Goal: Task Accomplishment & Management: Complete application form

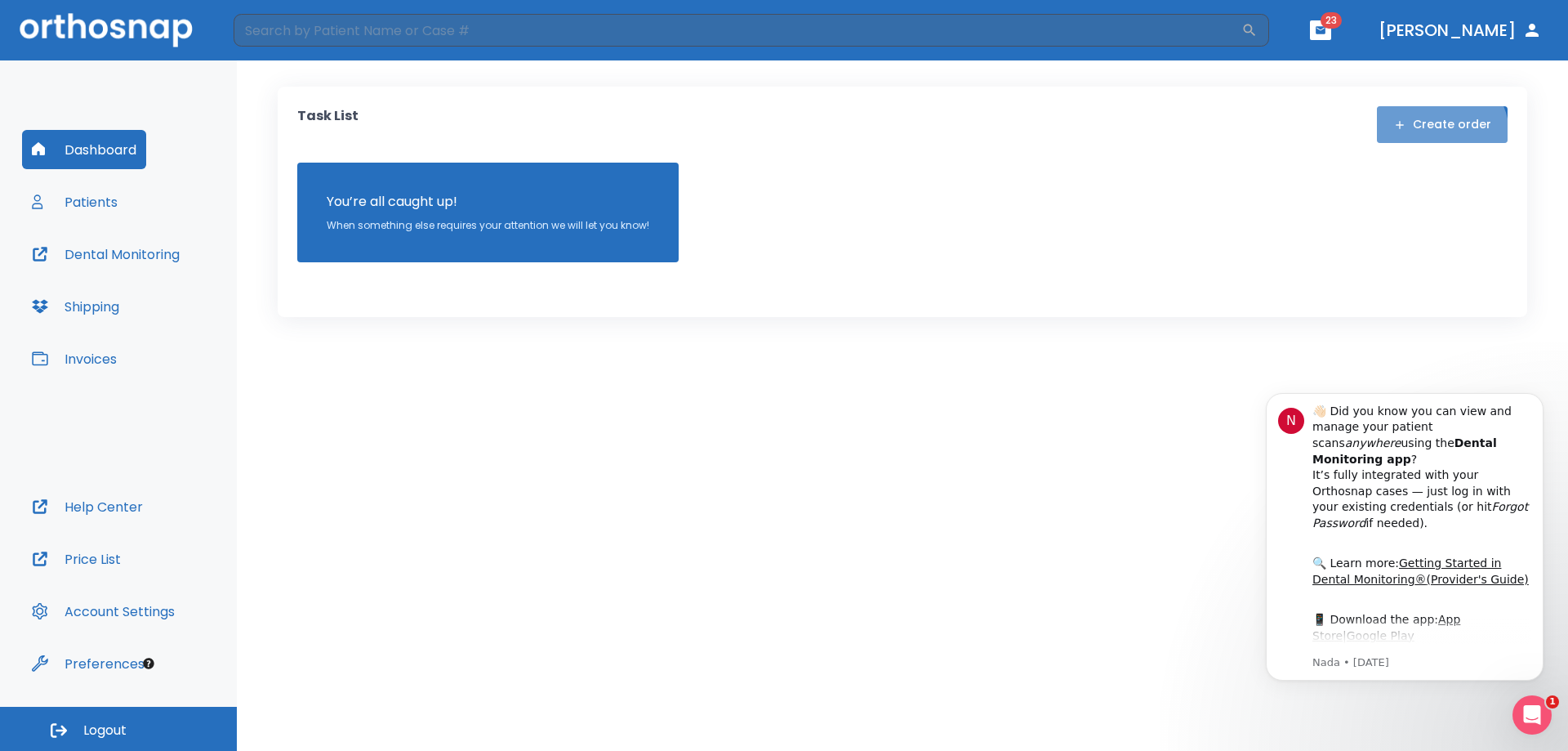
click at [1443, 134] on button "Create order" at bounding box center [1443, 124] width 131 height 36
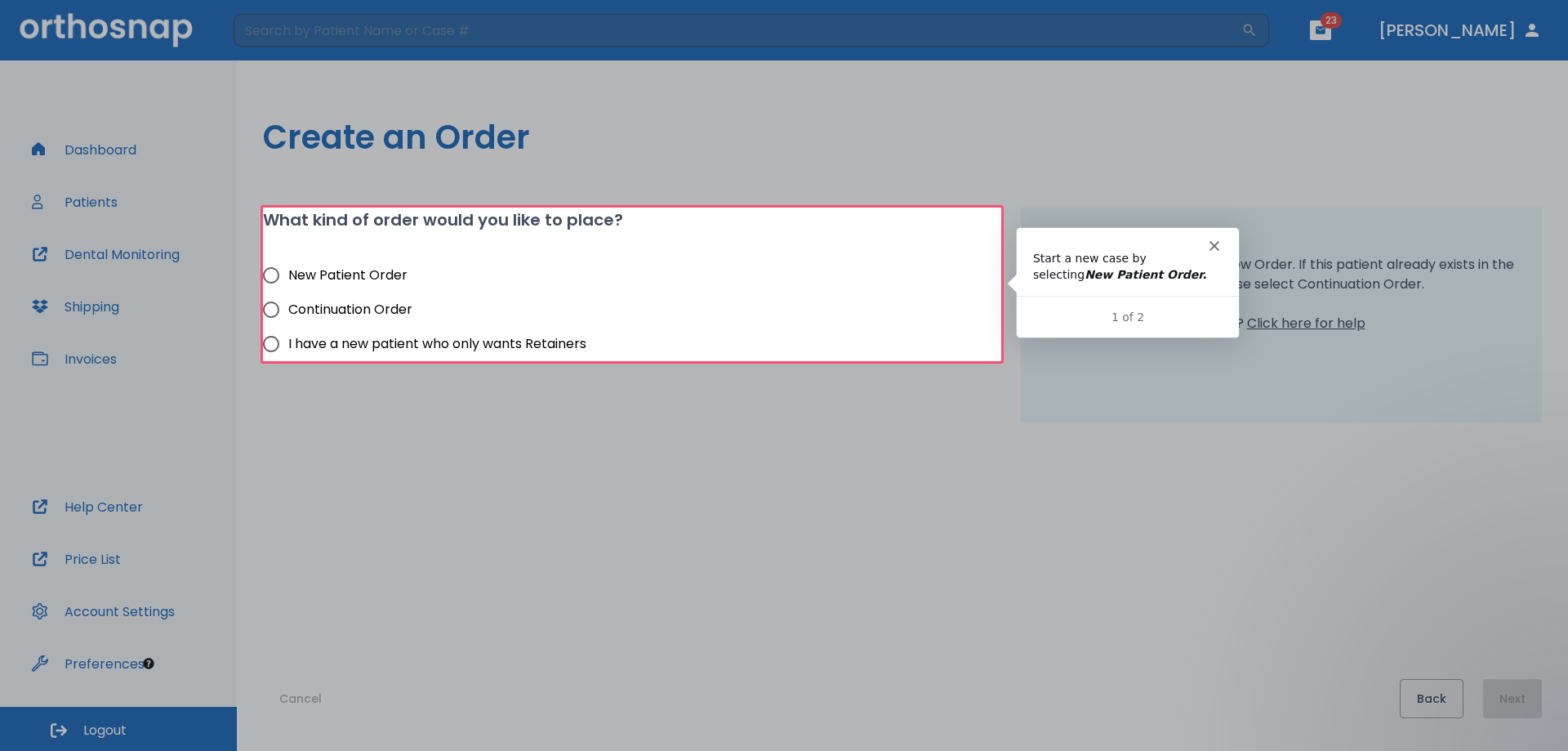
click at [272, 274] on input "New Patient Order" at bounding box center [271, 275] width 34 height 34
radio input "true"
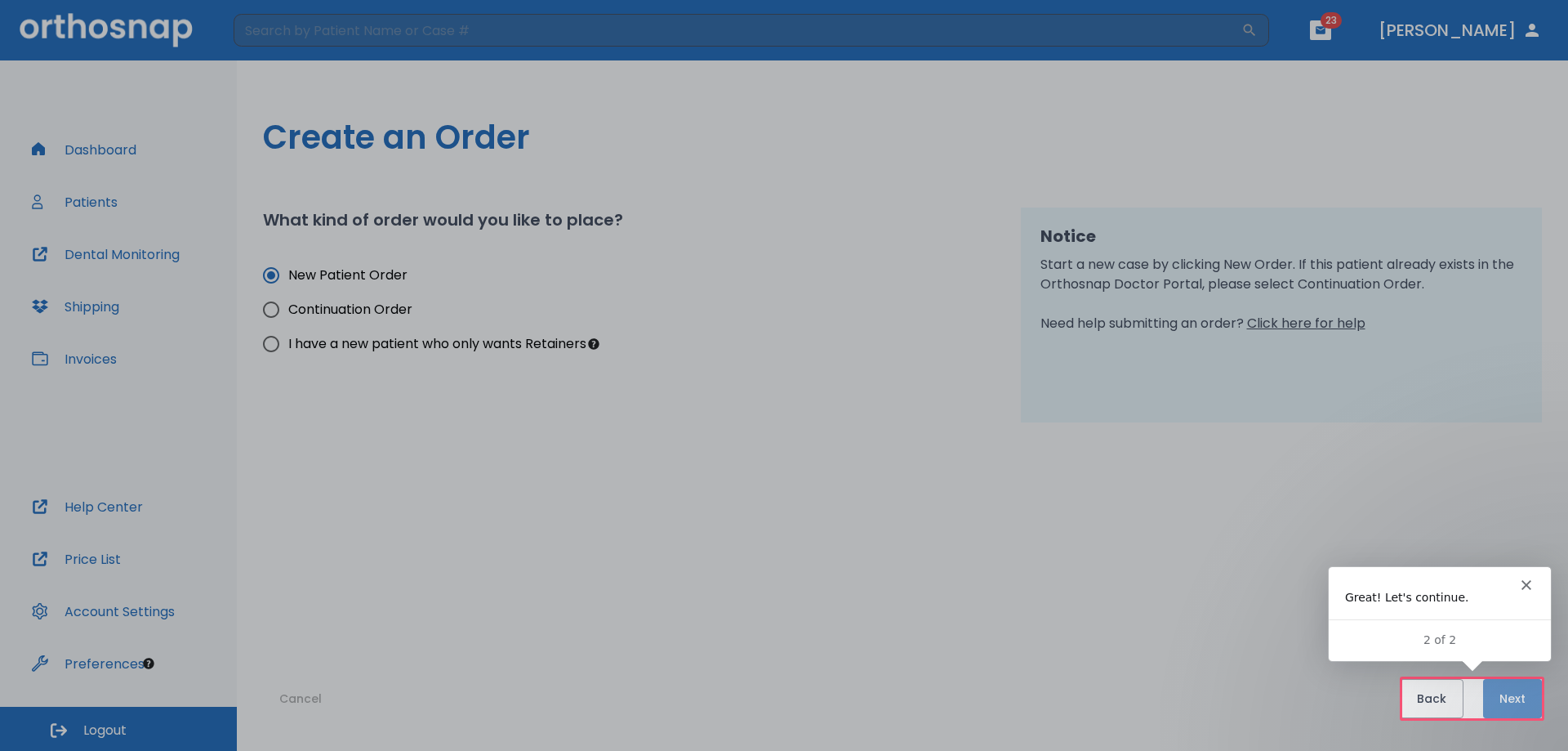
click at [1523, 704] on button "Next" at bounding box center [1512, 698] width 58 height 39
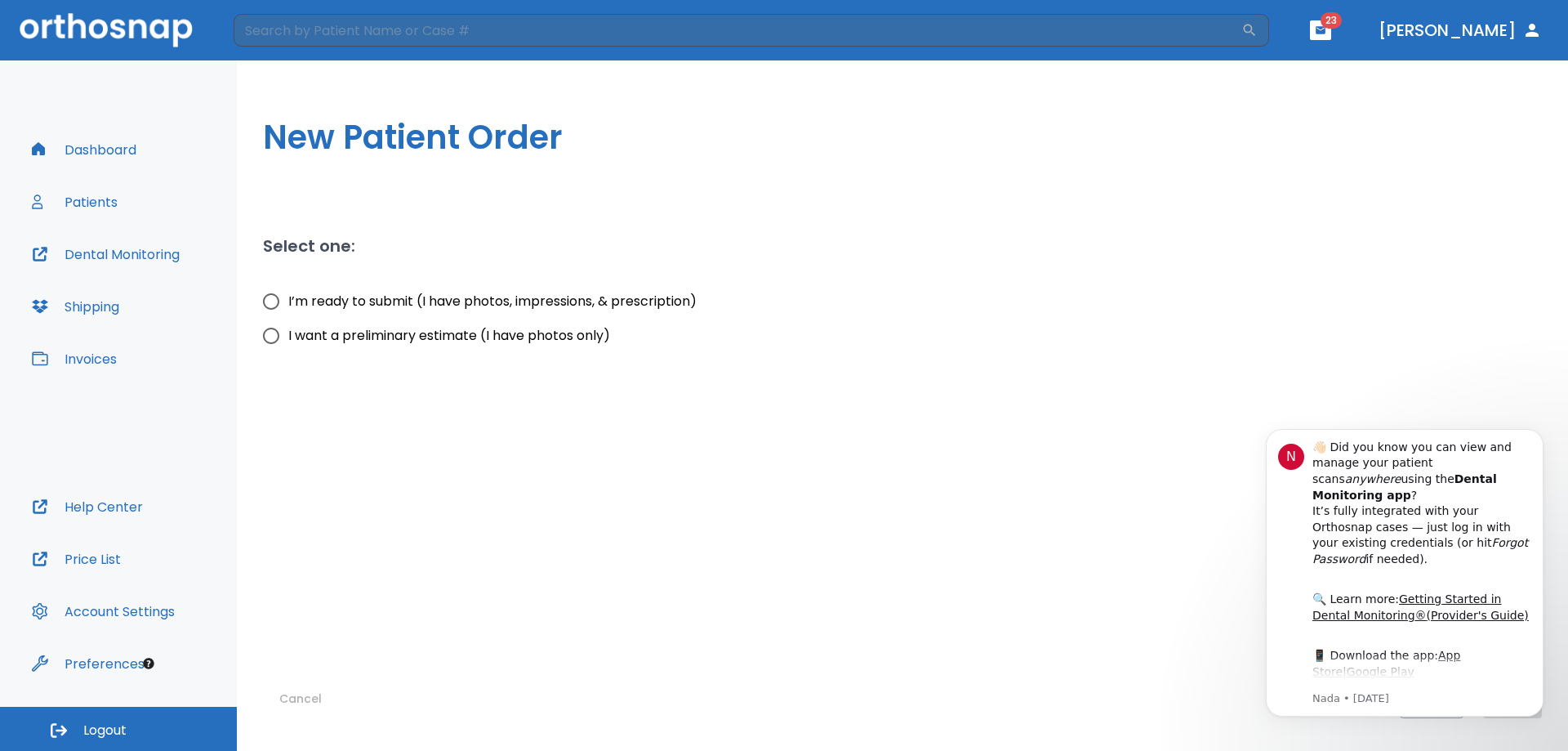
click at [272, 335] on input "I want a preliminary estimate (I have photos only)" at bounding box center [271, 336] width 34 height 34
radio input "true"
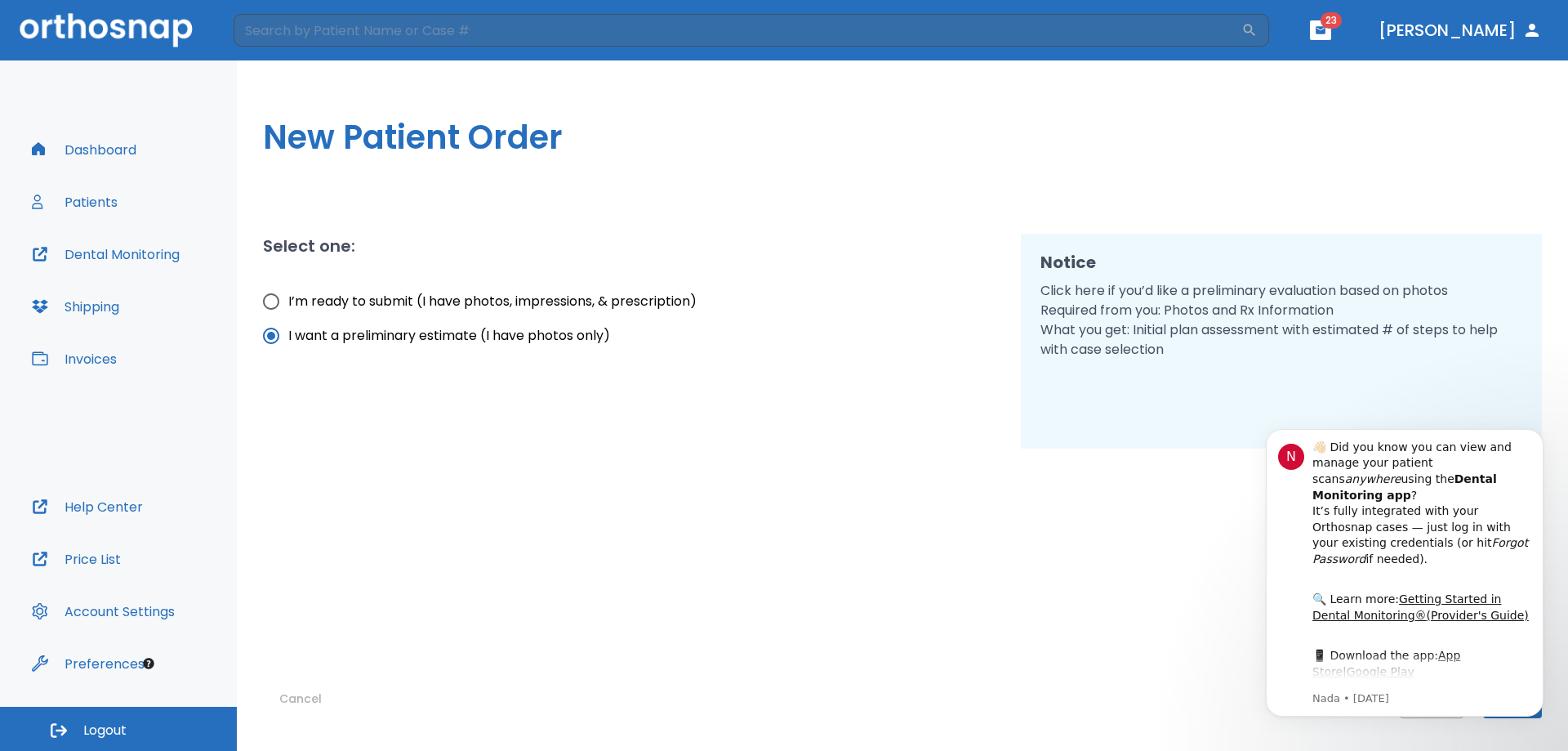
click at [1255, 381] on div "Notice Click here if you’d like a preliminary evaluation based on photos Requir…" at bounding box center [1282, 341] width 522 height 214
click at [1537, 434] on icon "Dismiss notification" at bounding box center [1539, 433] width 9 height 9
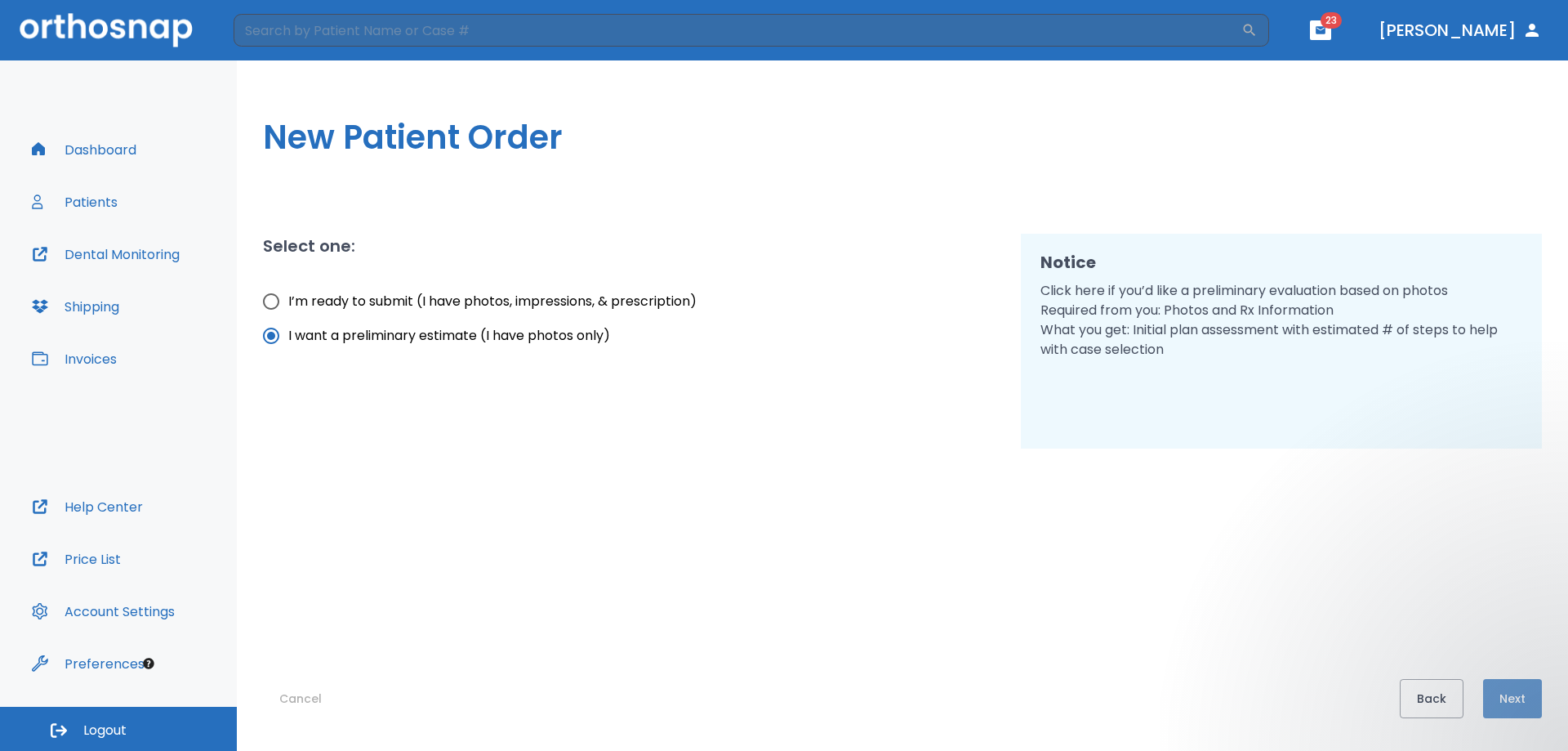
click at [1515, 700] on button "Next" at bounding box center [1512, 698] width 58 height 39
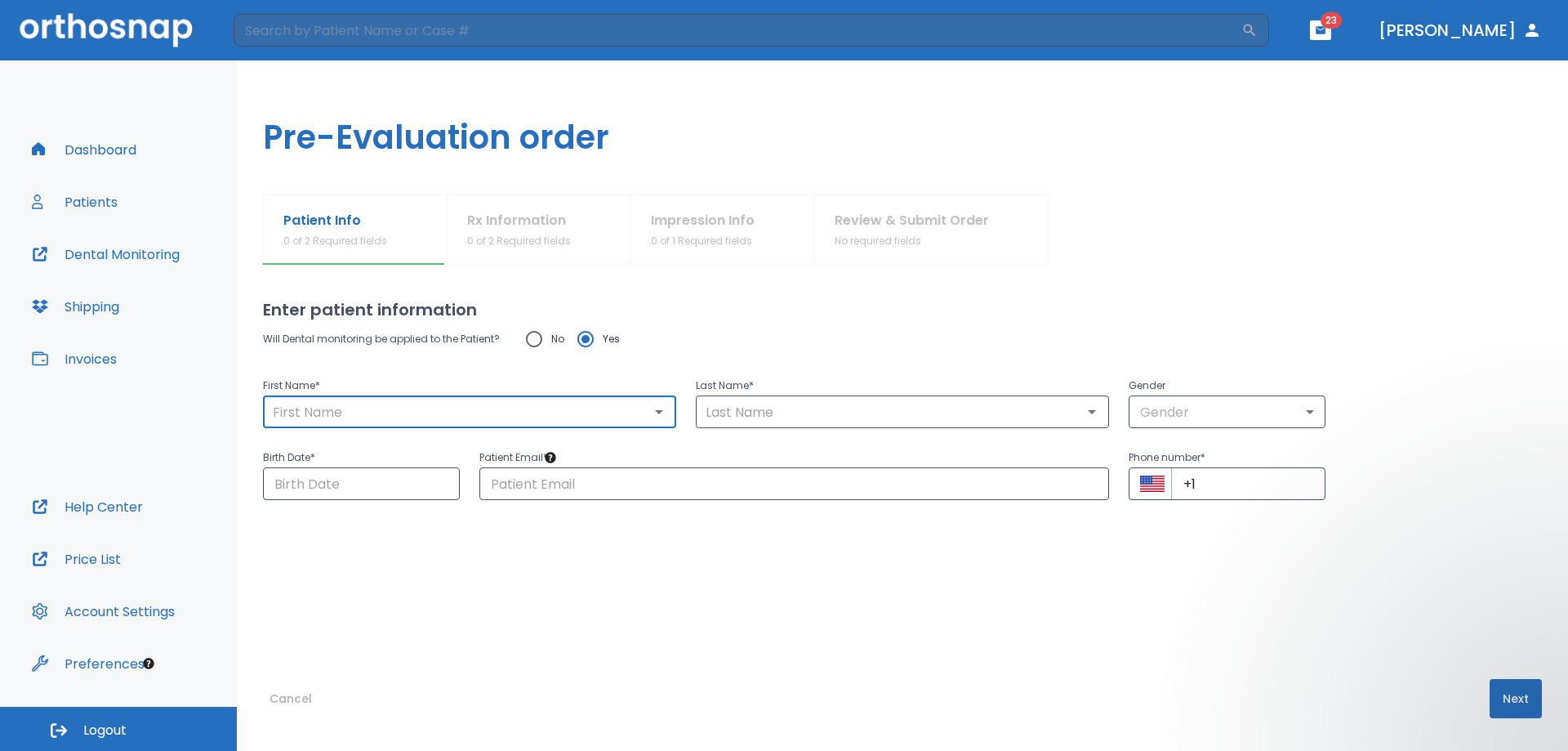
click at [364, 408] on input "text" at bounding box center [470, 411] width 403 height 23
type input "[PERSON_NAME]"
click at [732, 415] on input "text" at bounding box center [903, 411] width 403 height 23
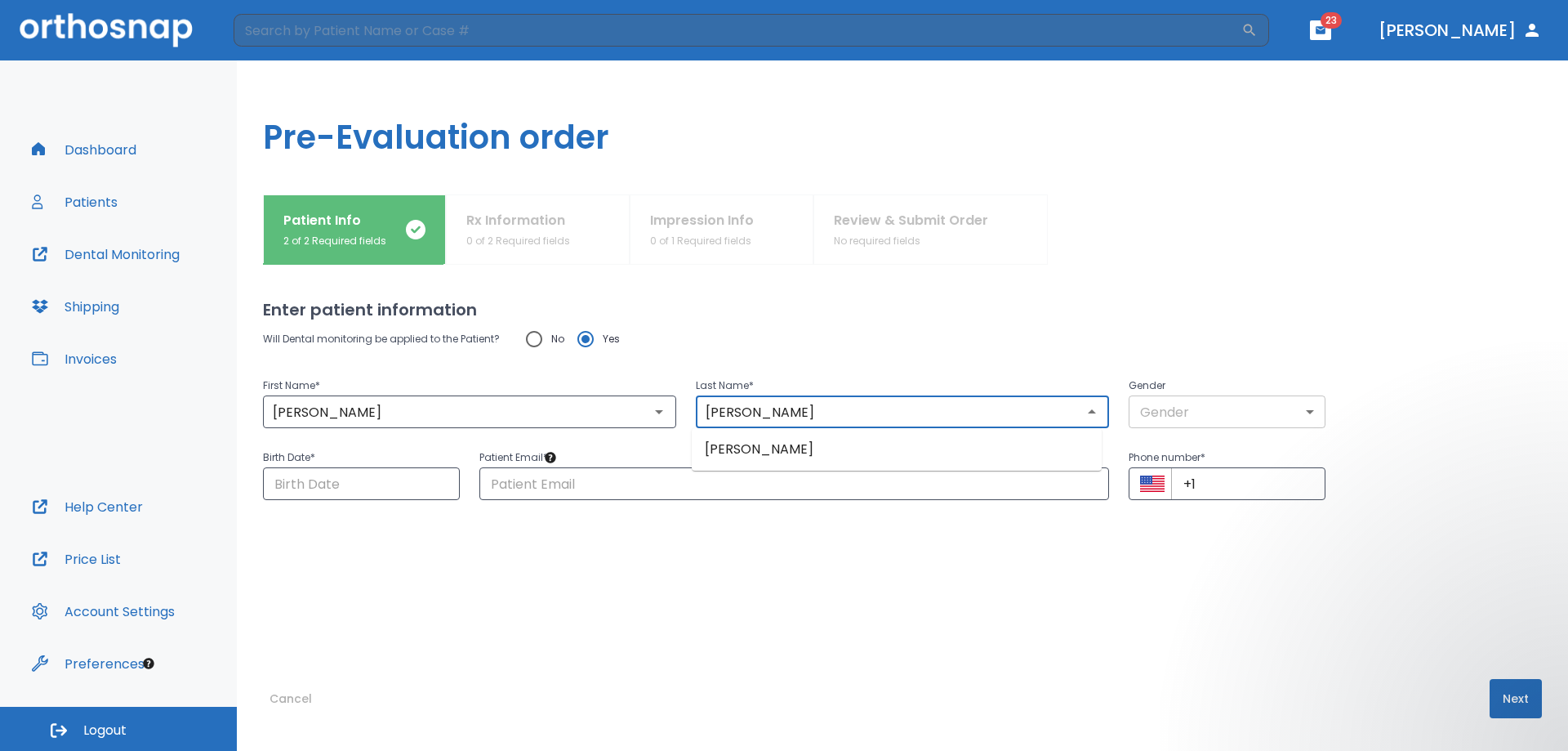
type input "[PERSON_NAME]"
click at [1197, 401] on body "​ 23 [PERSON_NAME] Dashboard Patients Dental Monitoring Shipping Invoices Help …" at bounding box center [784, 376] width 1568 height 751
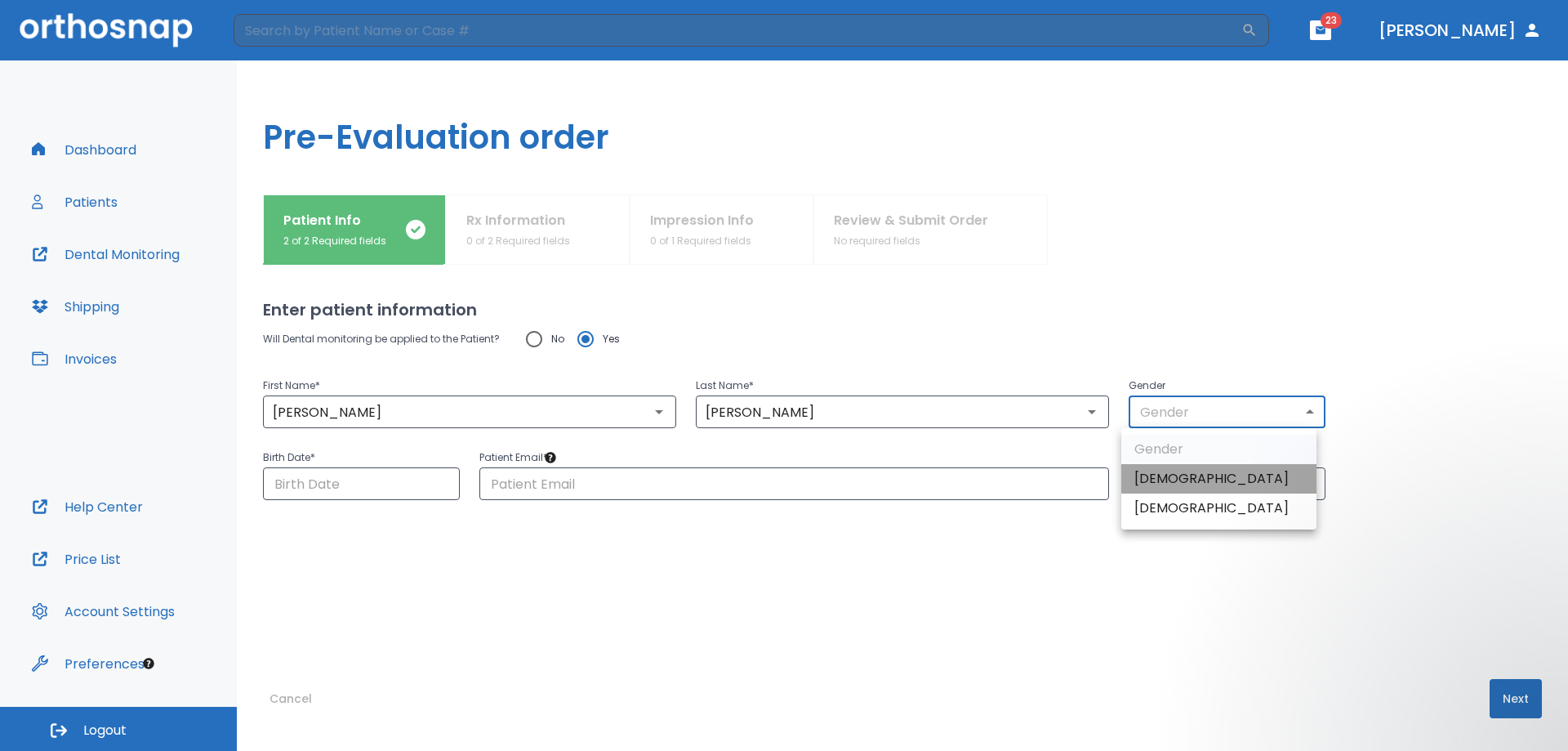
click at [1193, 473] on li "[DEMOGRAPHIC_DATA]" at bounding box center [1219, 478] width 195 height 30
type input "1"
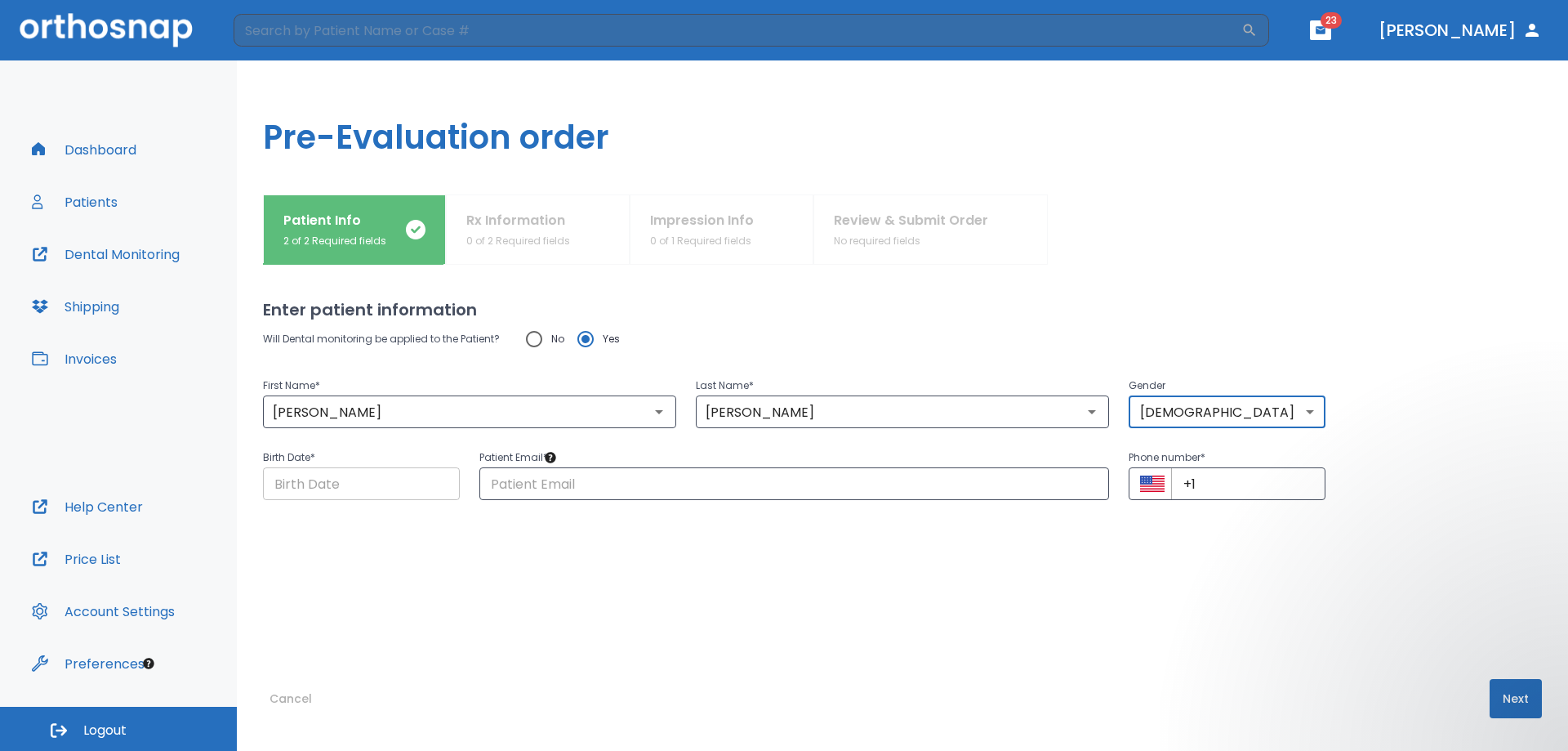
click at [437, 482] on input "Choose date" at bounding box center [361, 483] width 197 height 33
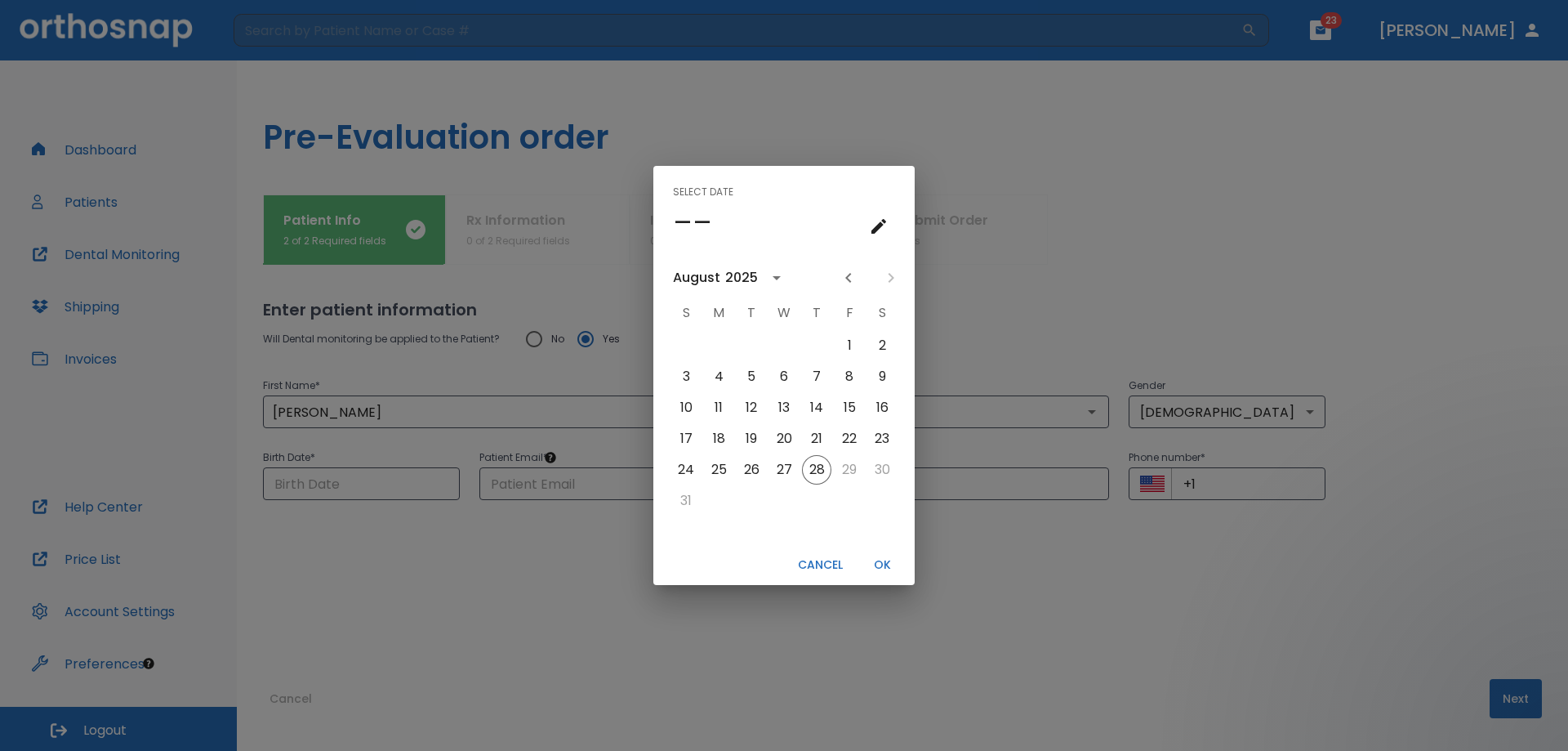
click at [897, 566] on button "OK" at bounding box center [882, 565] width 53 height 27
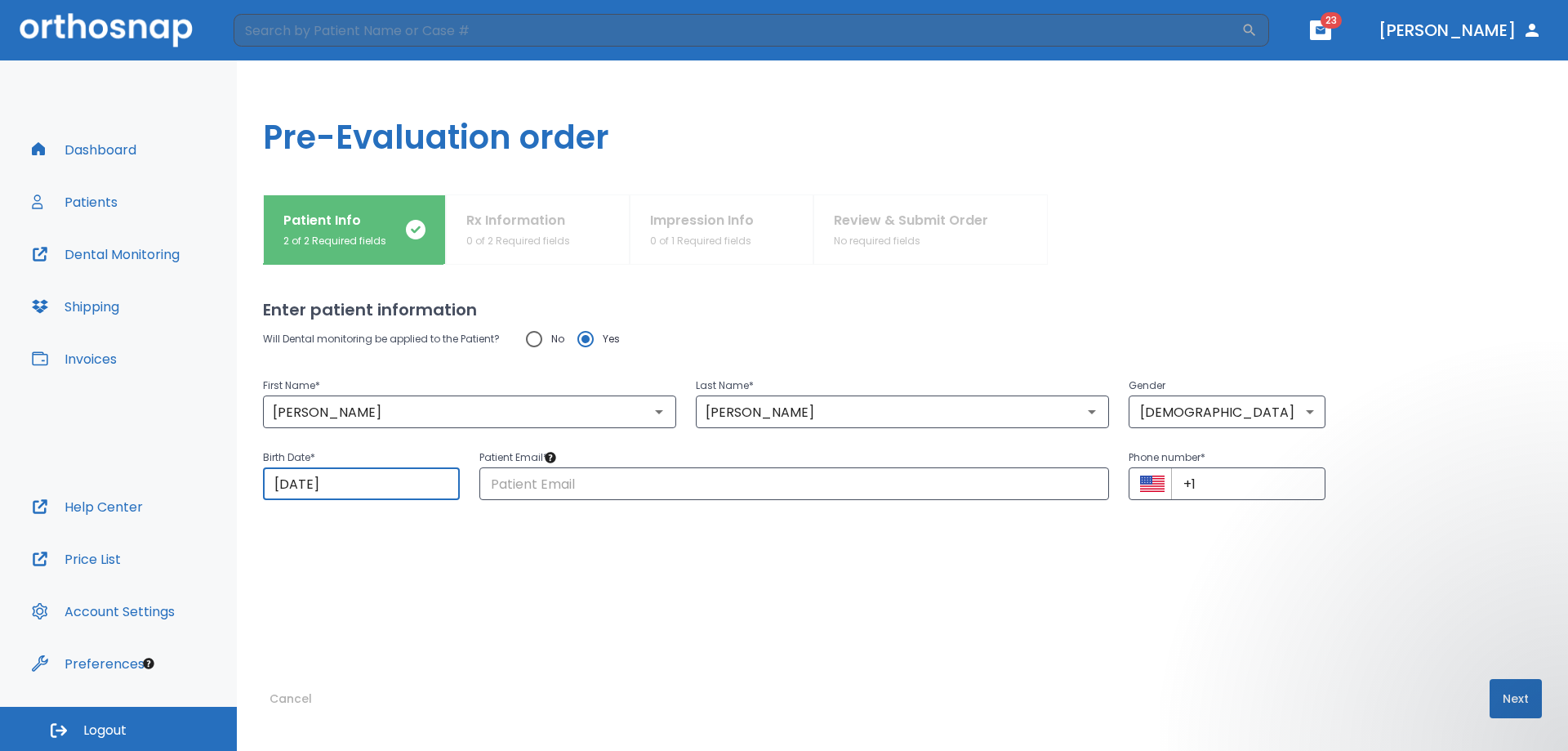
click at [406, 479] on input "[DATE]" at bounding box center [361, 483] width 197 height 33
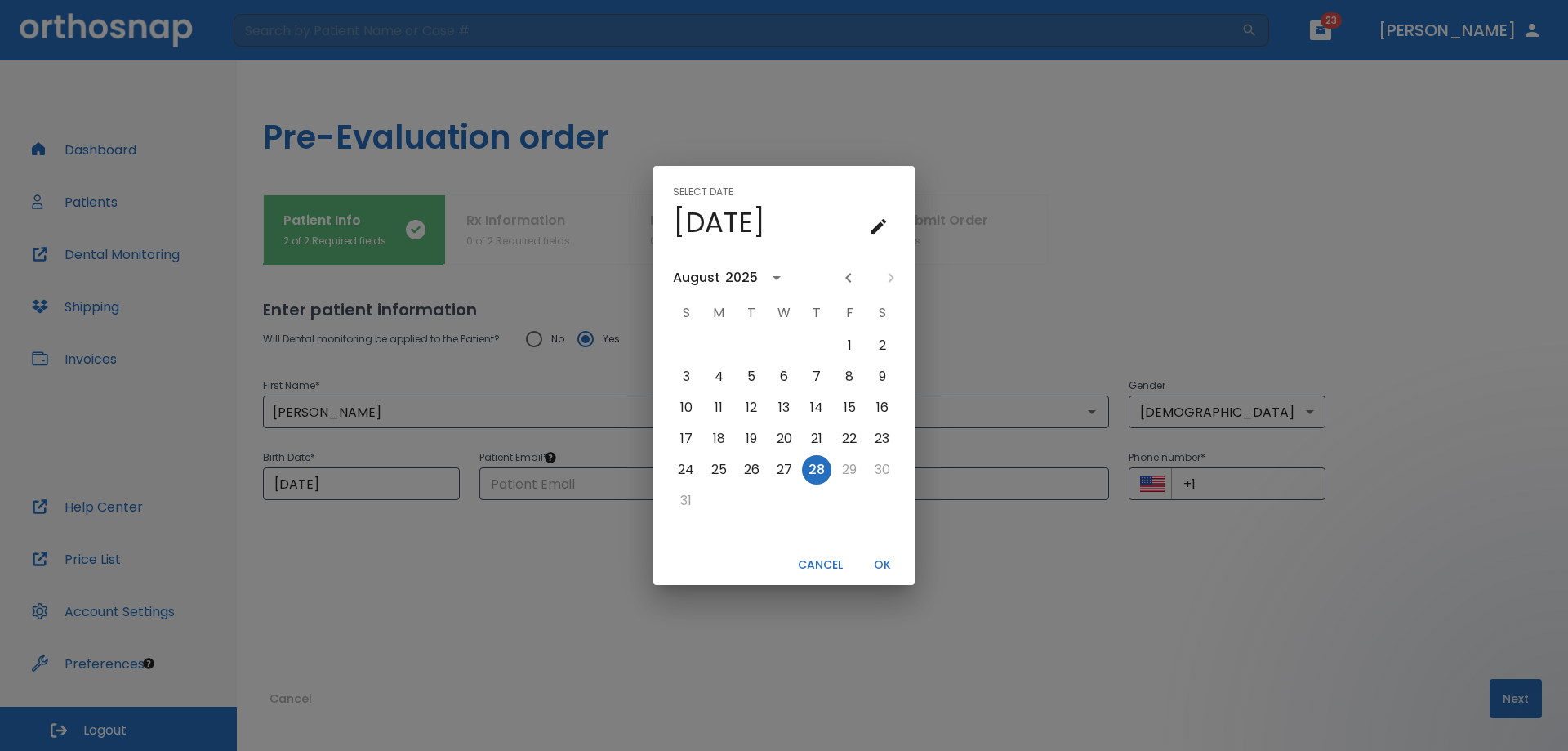
click at [362, 486] on div "Select date Thu, Aug [DATE] S M T W T F S 1 2 3 4 5 6 7 8 9 10 11 12 13 14 15 1…" at bounding box center [784, 376] width 1568 height 751
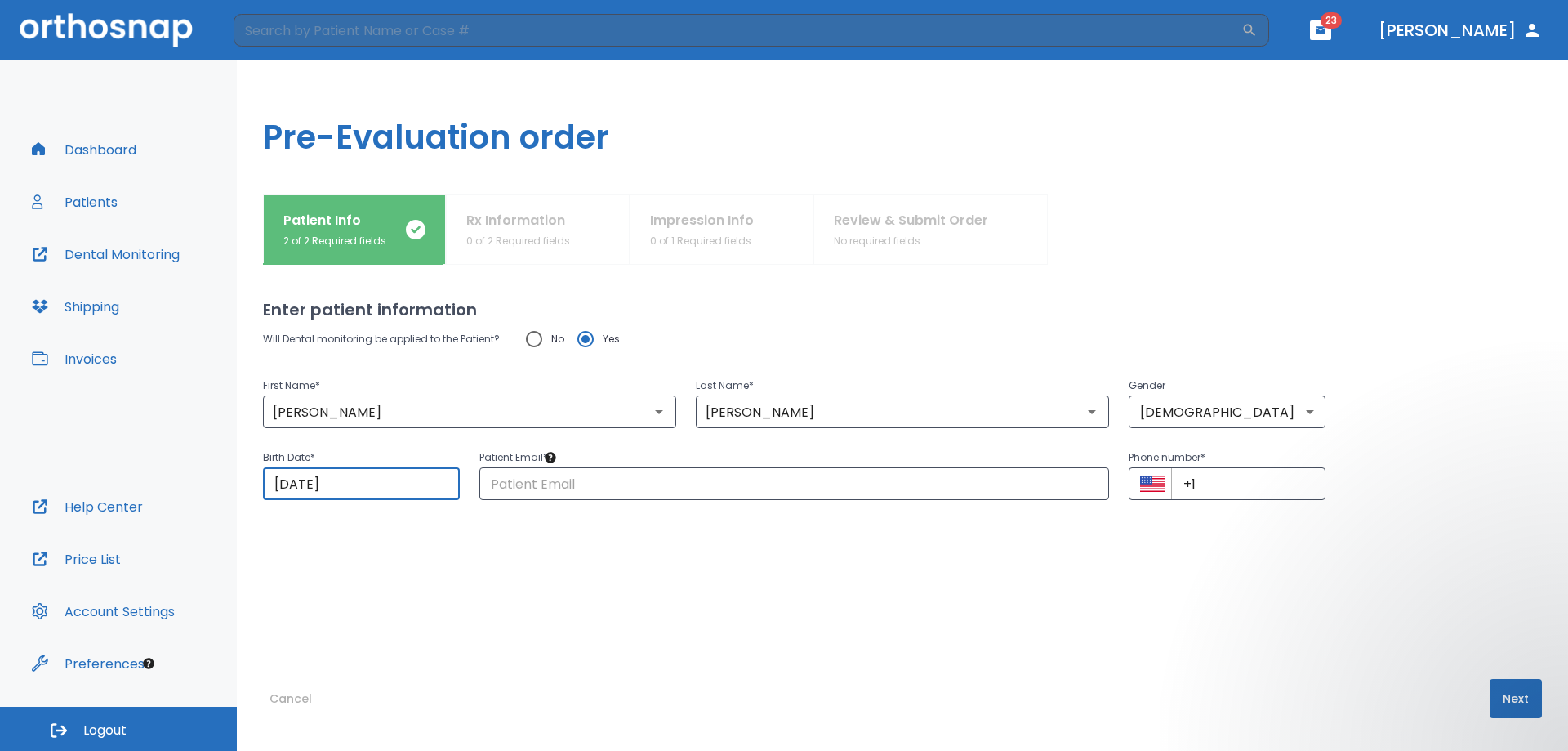
drag, startPoint x: 383, startPoint y: 475, endPoint x: 232, endPoint y: 492, distance: 152.0
click at [233, 492] on div "Dashboard Patients Dental Monitoring Shipping Invoices Help Center Price List A…" at bounding box center [784, 405] width 1568 height 690
click at [360, 483] on input "[DATE]" at bounding box center [361, 483] width 197 height 33
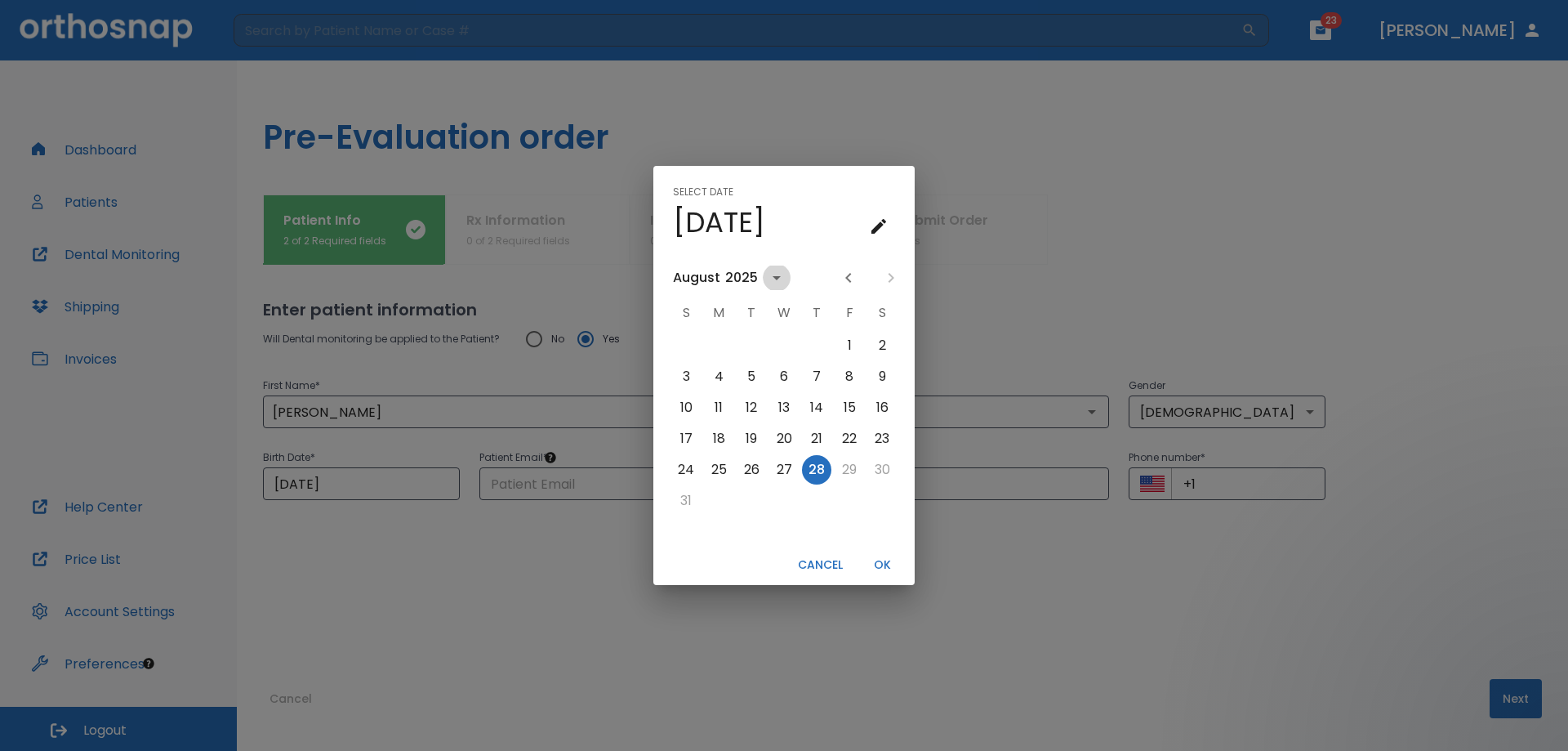
click at [774, 281] on icon "calendar view is open, switch to year view" at bounding box center [776, 277] width 19 height 19
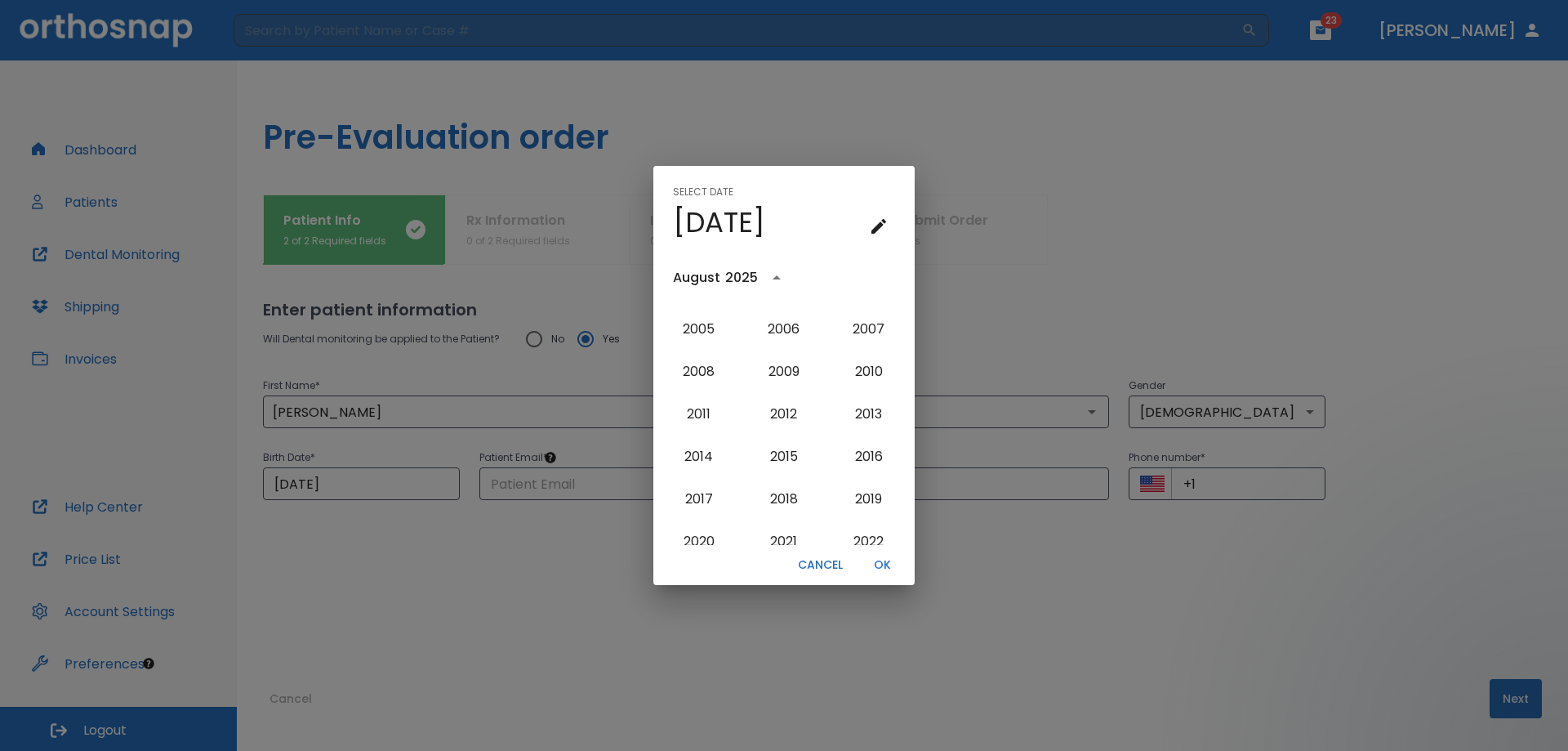
scroll to position [1312, 0]
click at [789, 412] on button "2000" at bounding box center [783, 407] width 58 height 30
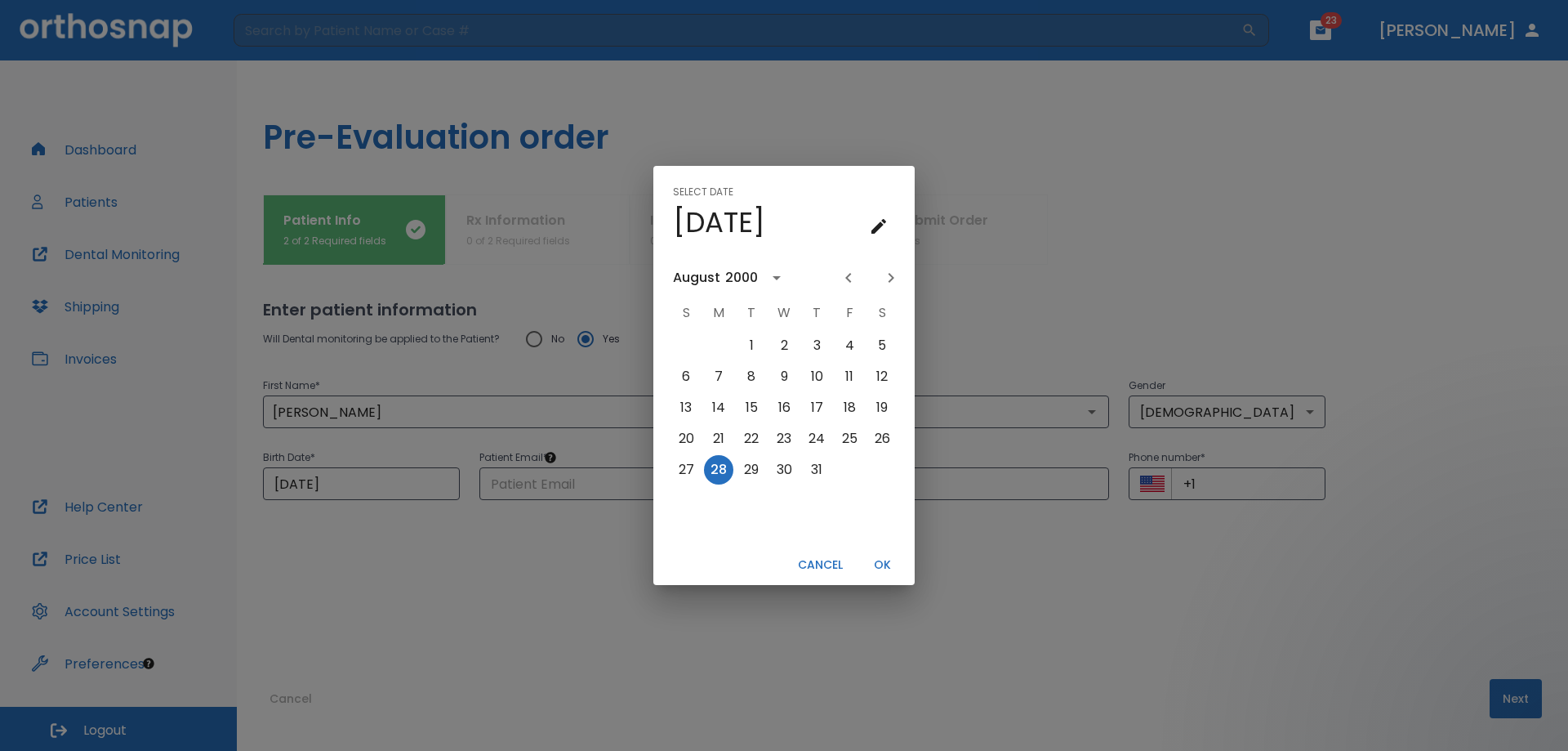
scroll to position [0, 0]
click at [852, 286] on icon "Previous month" at bounding box center [848, 277] width 19 height 19
click at [847, 404] on button "19" at bounding box center [849, 407] width 30 height 30
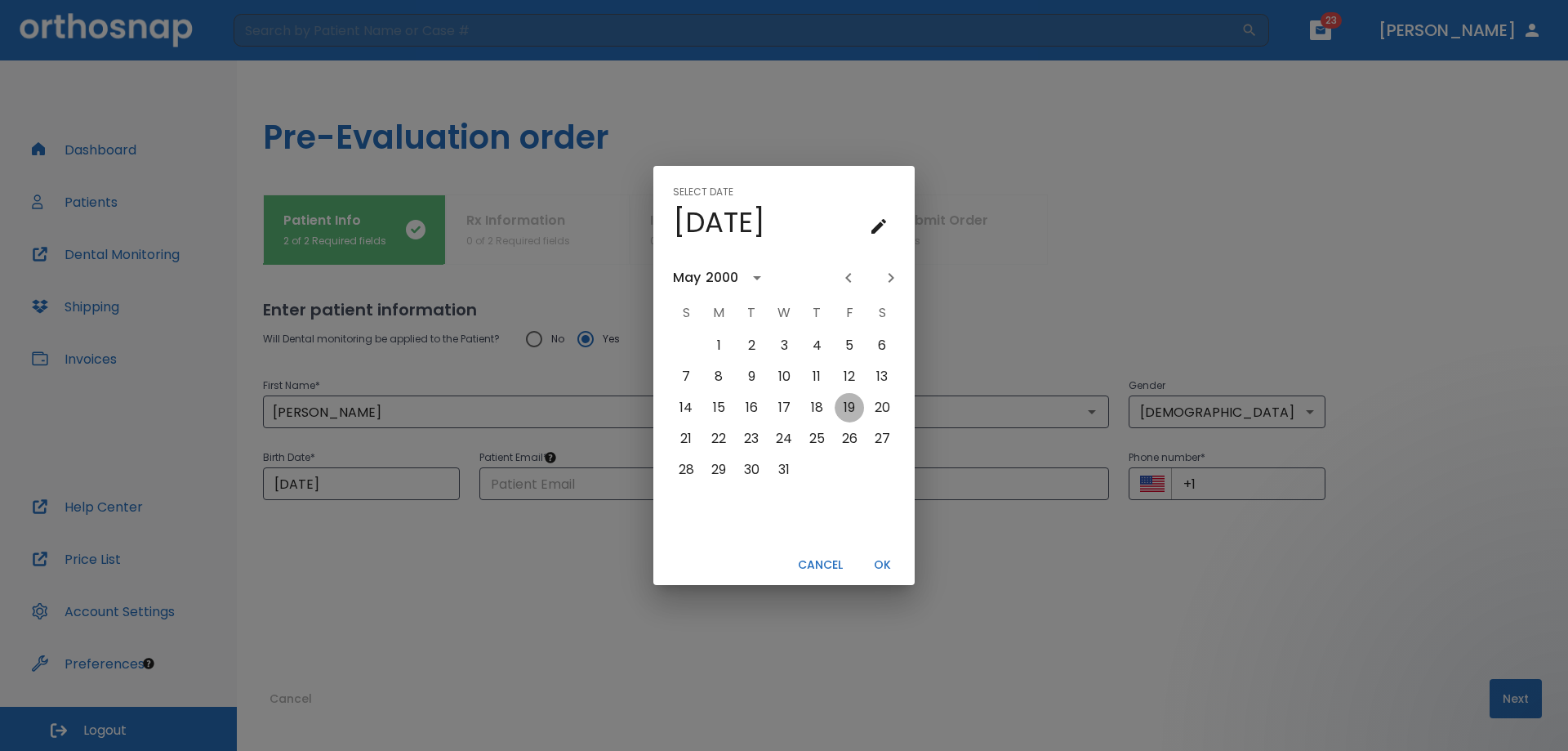
type input "[DATE]"
click at [872, 569] on button "OK" at bounding box center [882, 565] width 53 height 27
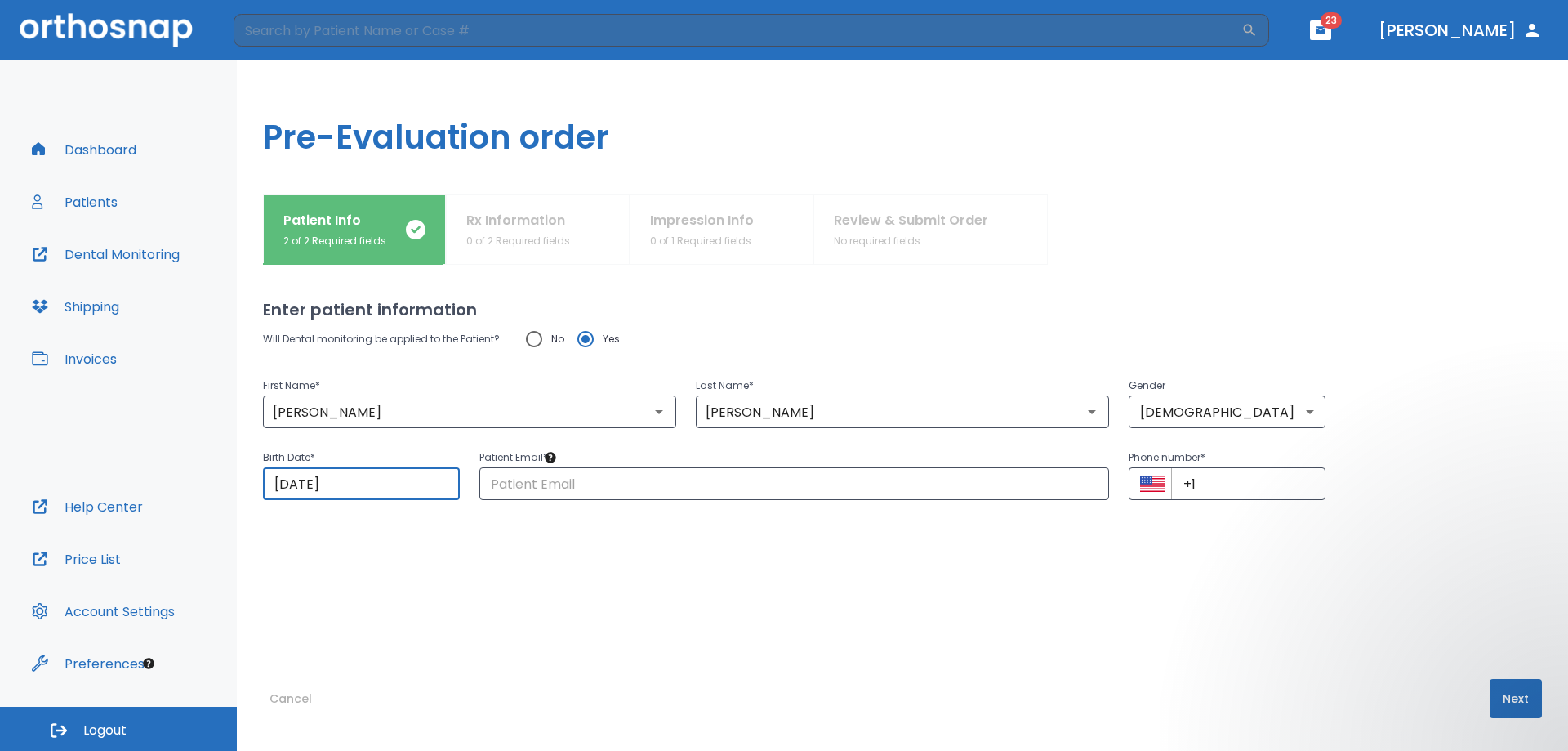
click at [1515, 709] on button "Next" at bounding box center [1516, 698] width 53 height 39
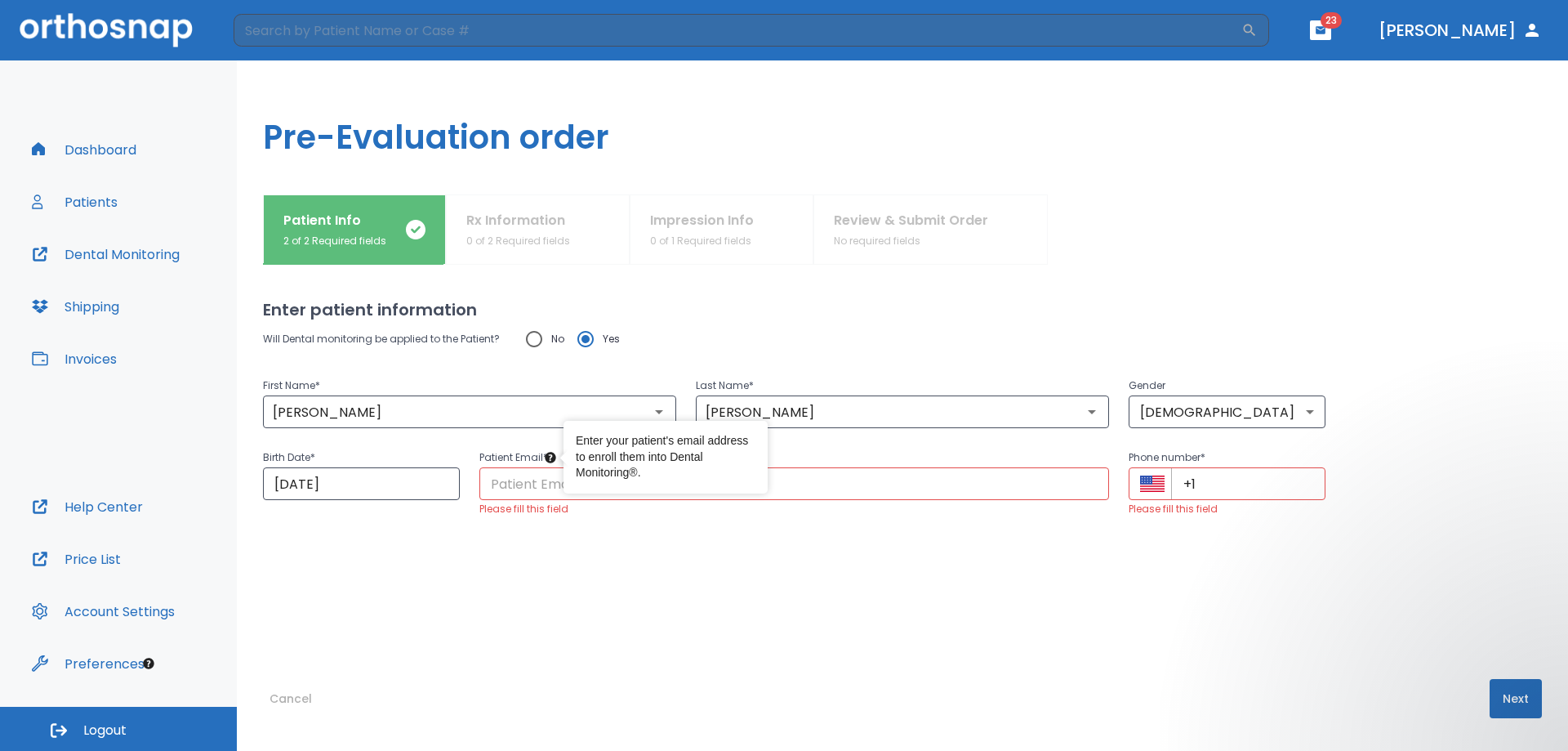
click at [548, 458] on circle "Tooltip anchor" at bounding box center [551, 458] width 10 height 10
click at [533, 341] on input "No" at bounding box center [534, 339] width 34 height 34
radio input "true"
click at [1490, 695] on button "Next" at bounding box center [1516, 698] width 53 height 39
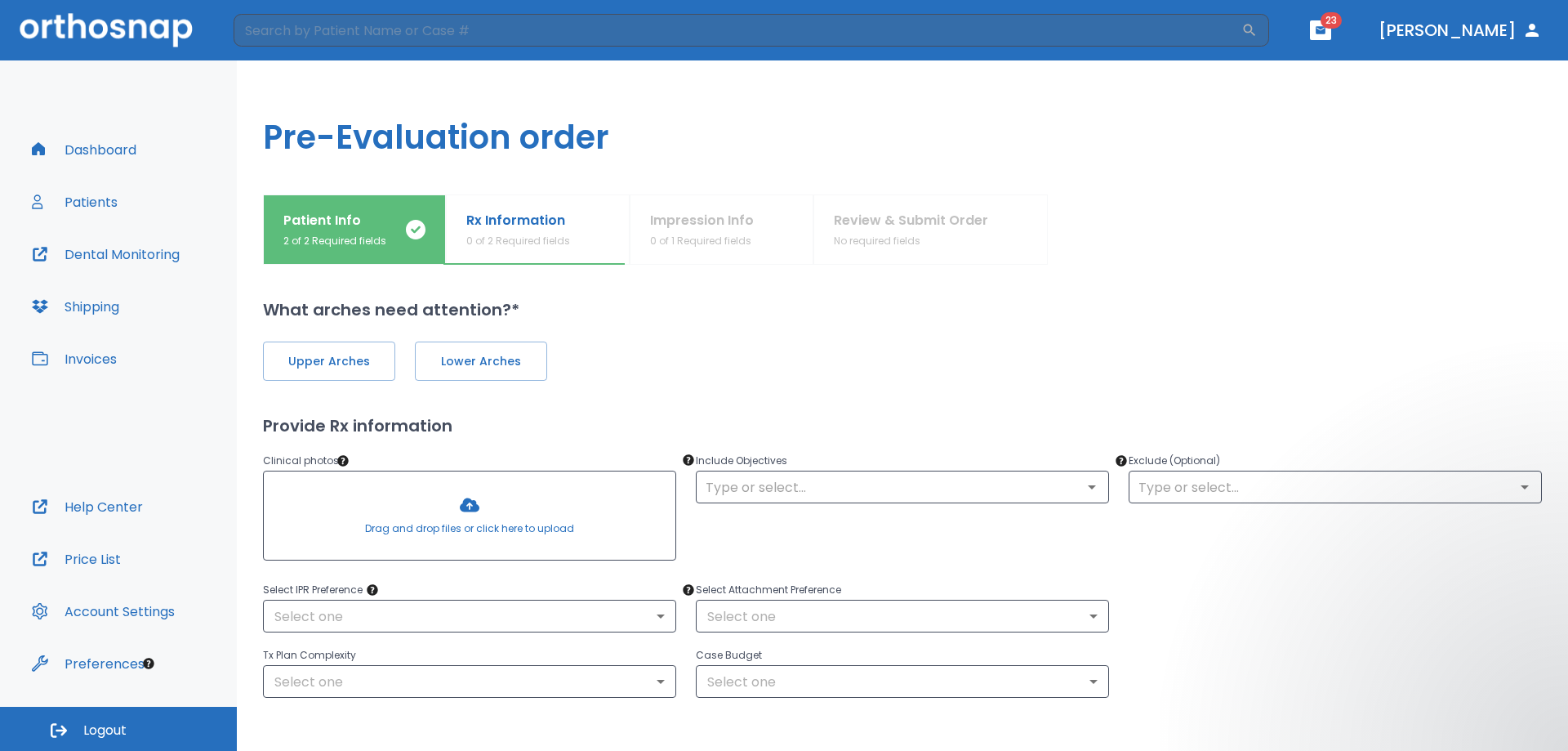
click at [466, 504] on div at bounding box center [470, 515] width 412 height 88
click at [313, 358] on span "Upper Arches" at bounding box center [330, 361] width 98 height 17
click at [492, 371] on button "Lower Arches" at bounding box center [480, 361] width 132 height 39
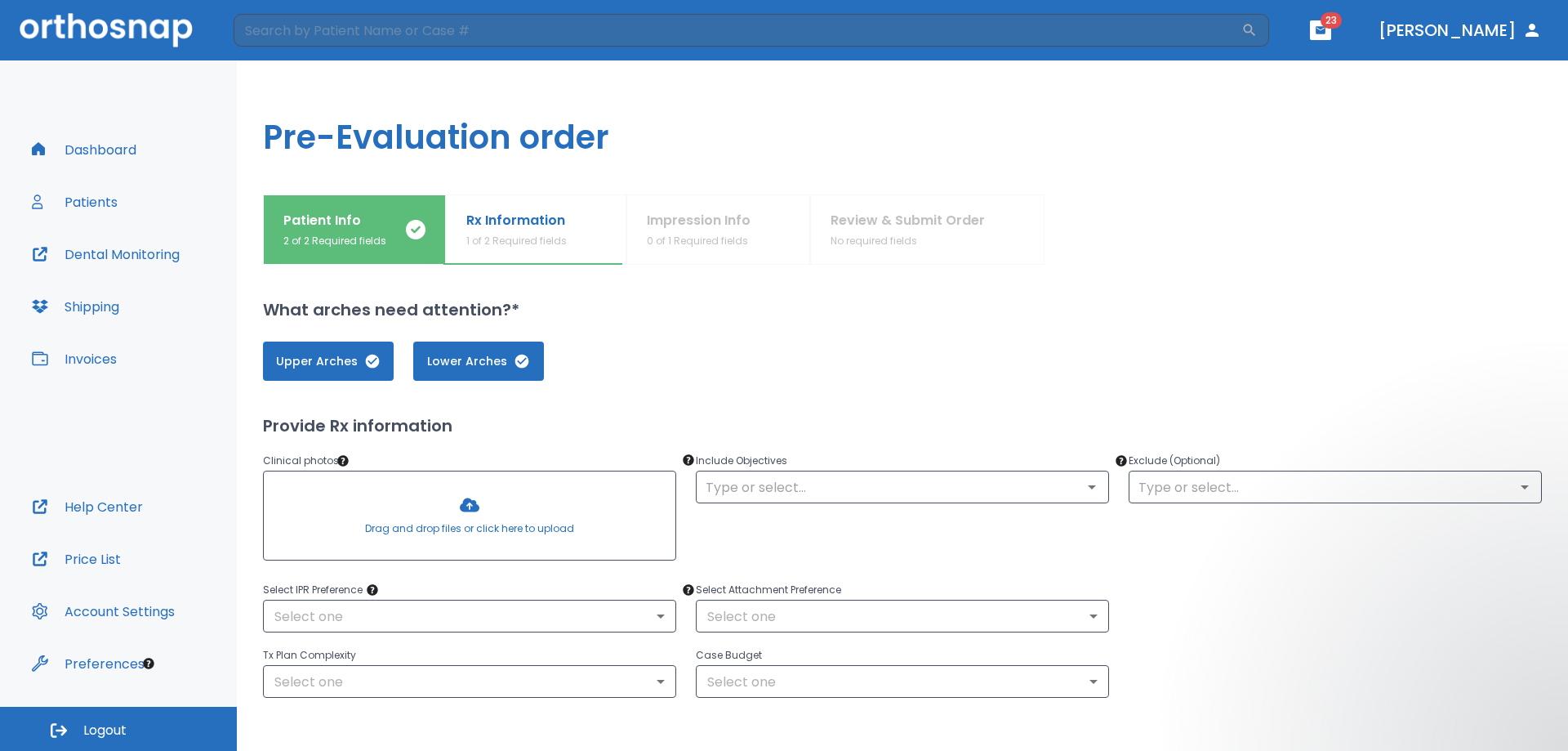
click at [468, 498] on div at bounding box center [470, 515] width 412 height 88
click at [466, 514] on div at bounding box center [470, 515] width 412 height 88
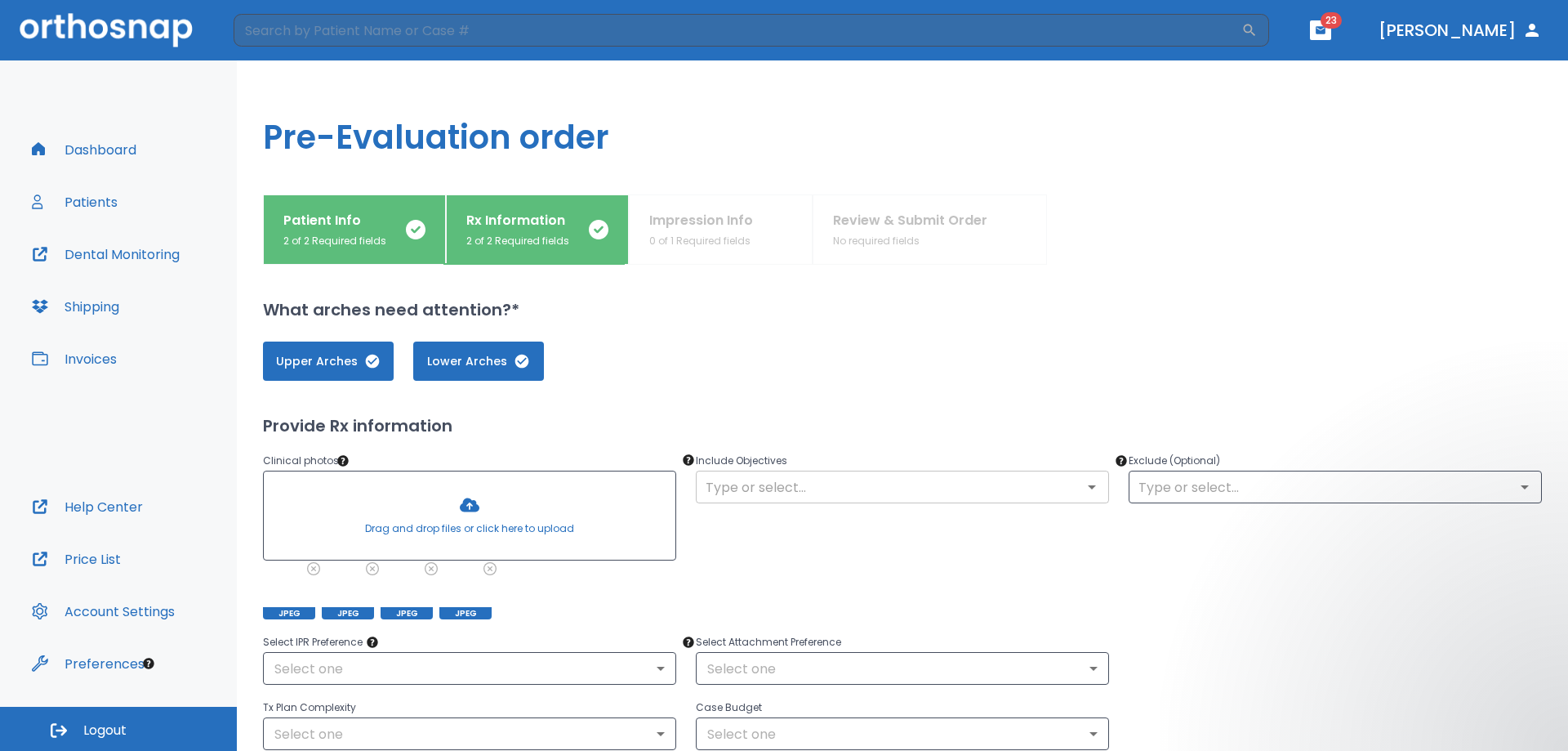
click at [1026, 498] on input "text" at bounding box center [903, 487] width 403 height 23
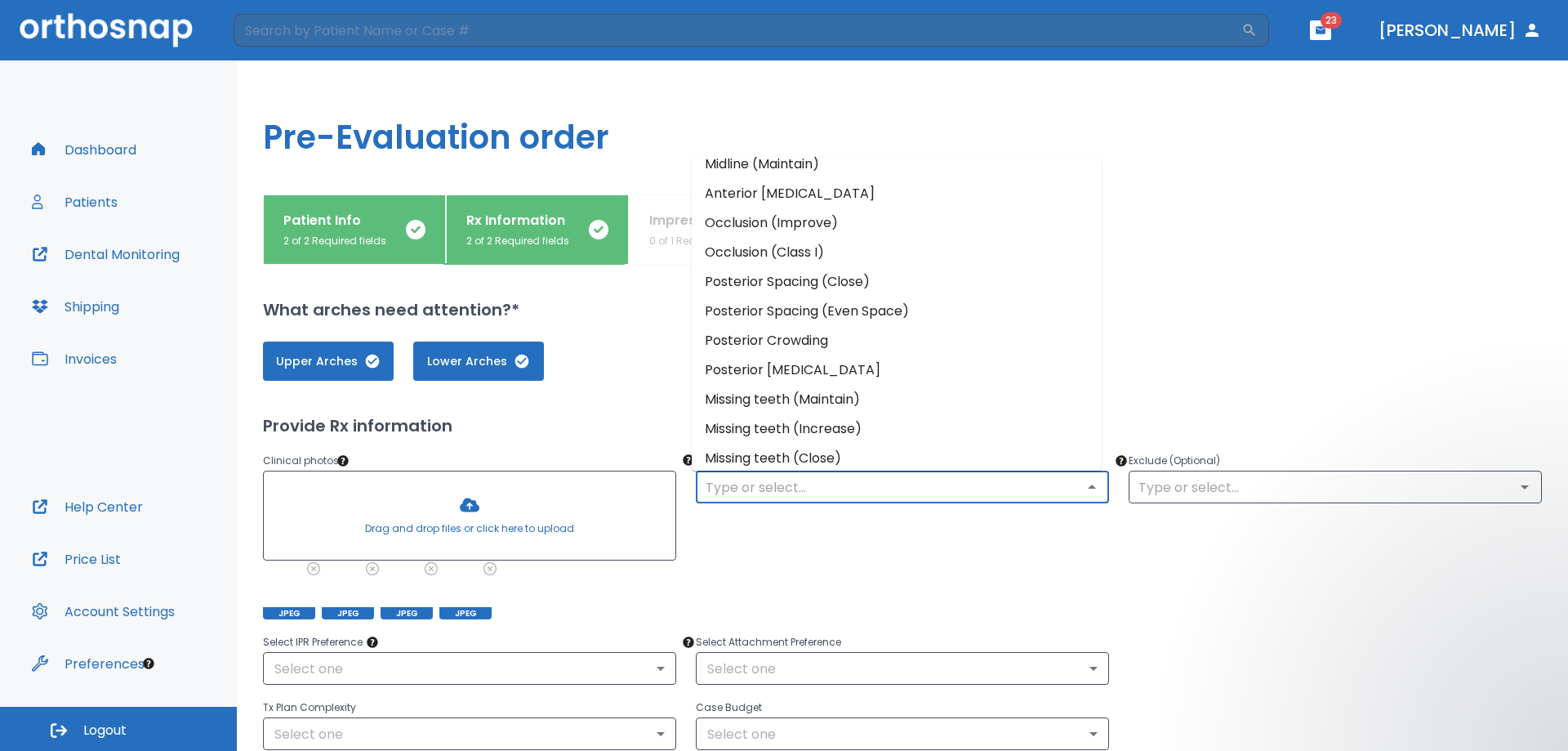
scroll to position [141, 0]
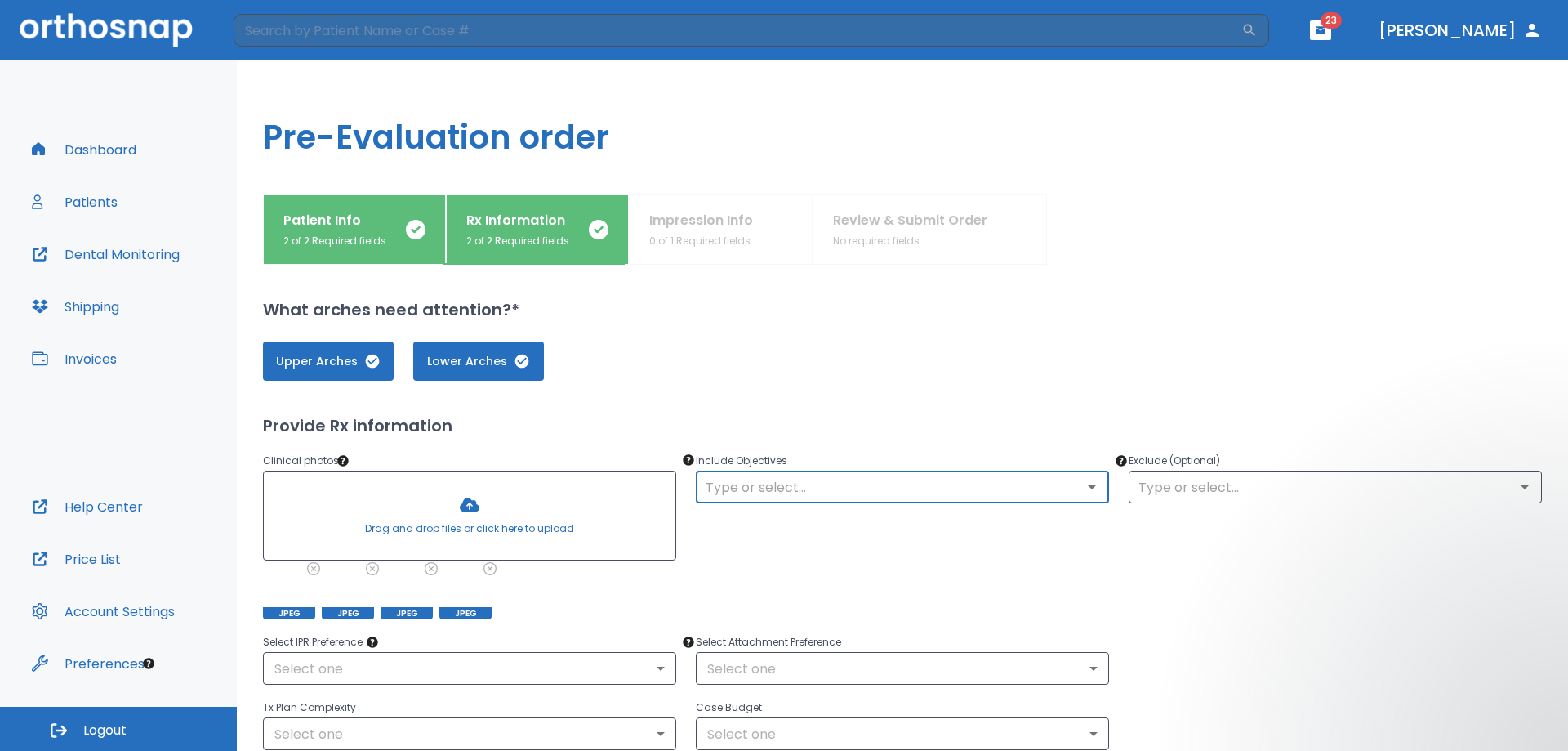
click at [857, 490] on input "text" at bounding box center [903, 487] width 403 height 23
click at [1091, 531] on div "No options" at bounding box center [897, 525] width 410 height 42
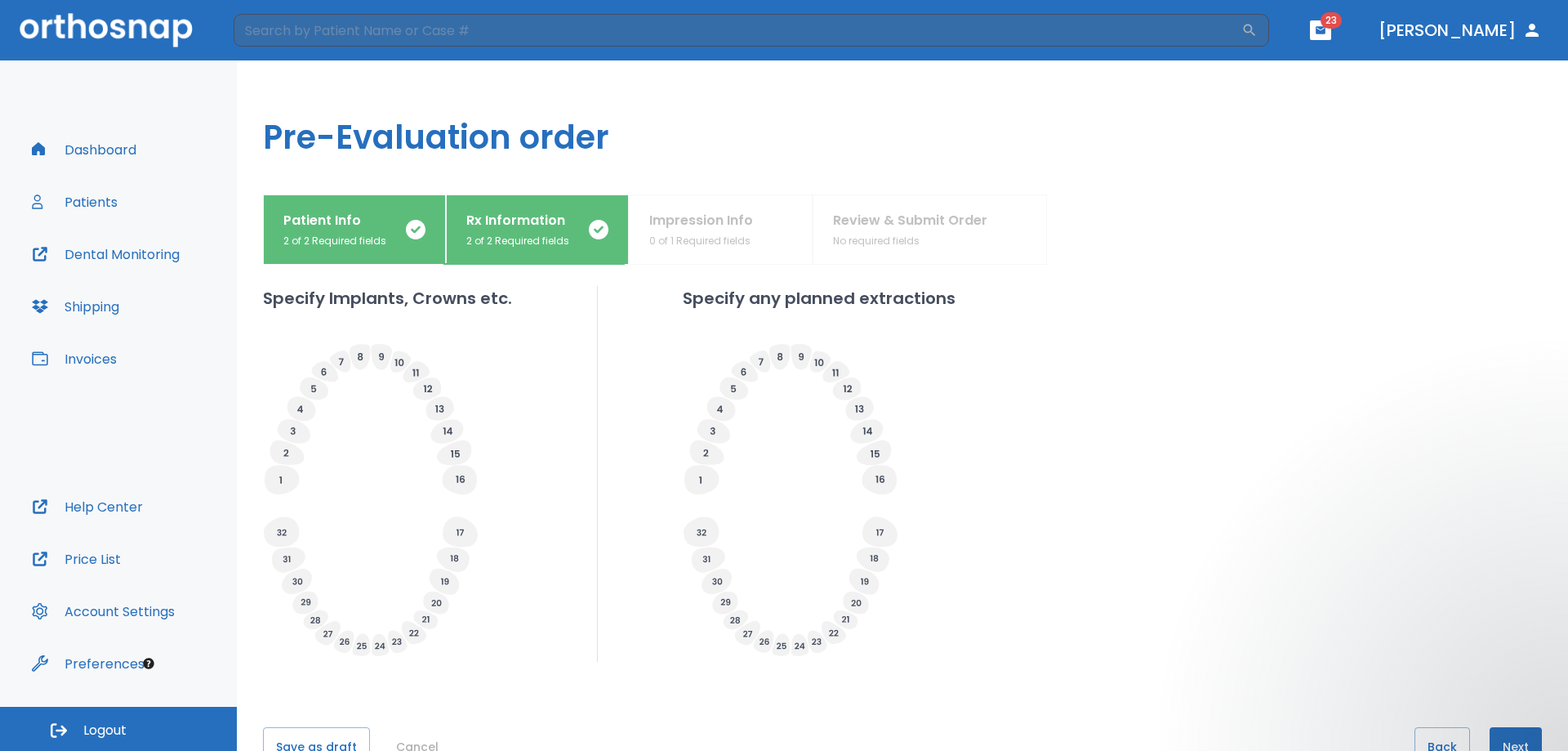
scroll to position [577, 0]
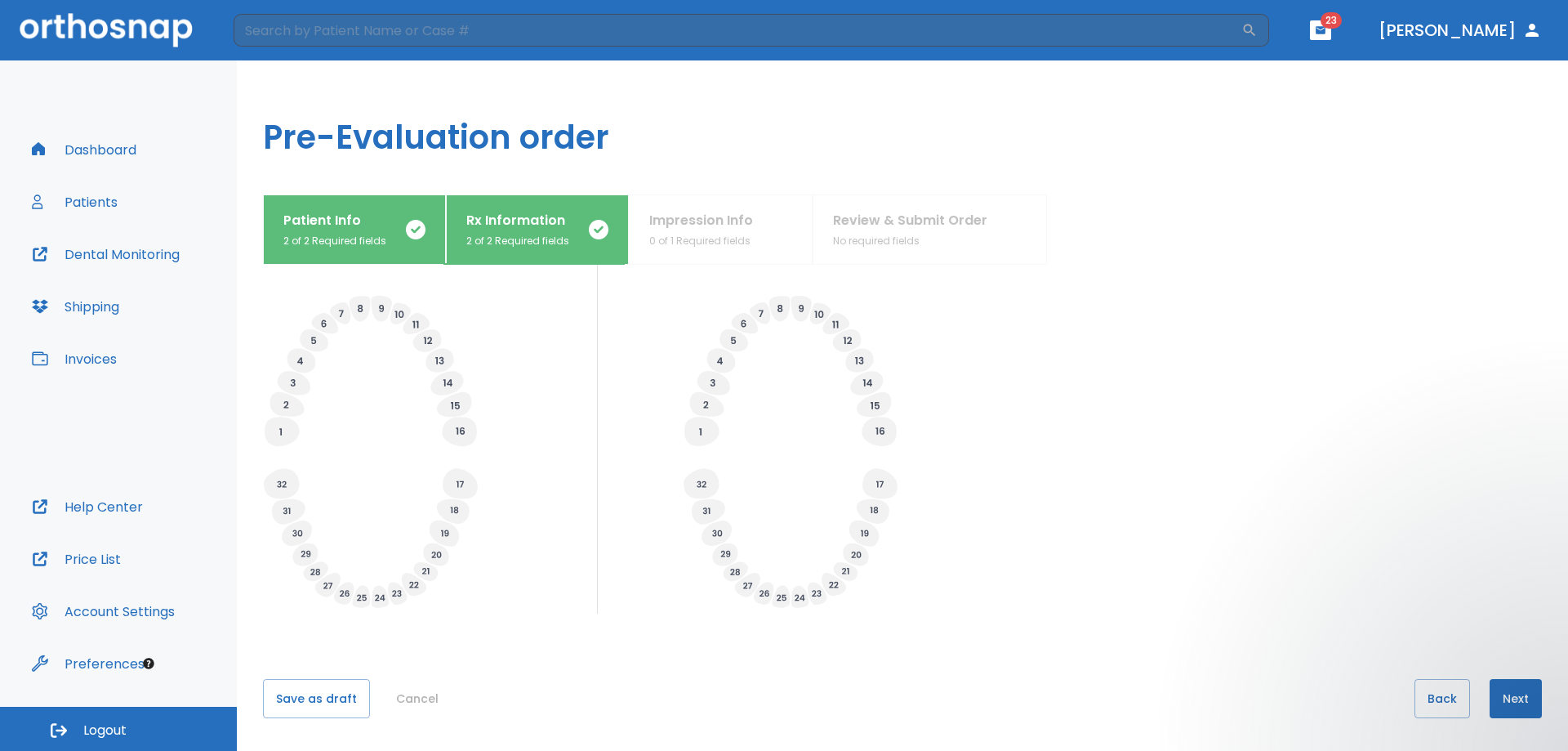
type input "patient was in an accident, please advise if ortho can be done"
click at [1490, 698] on button "Next" at bounding box center [1516, 698] width 53 height 39
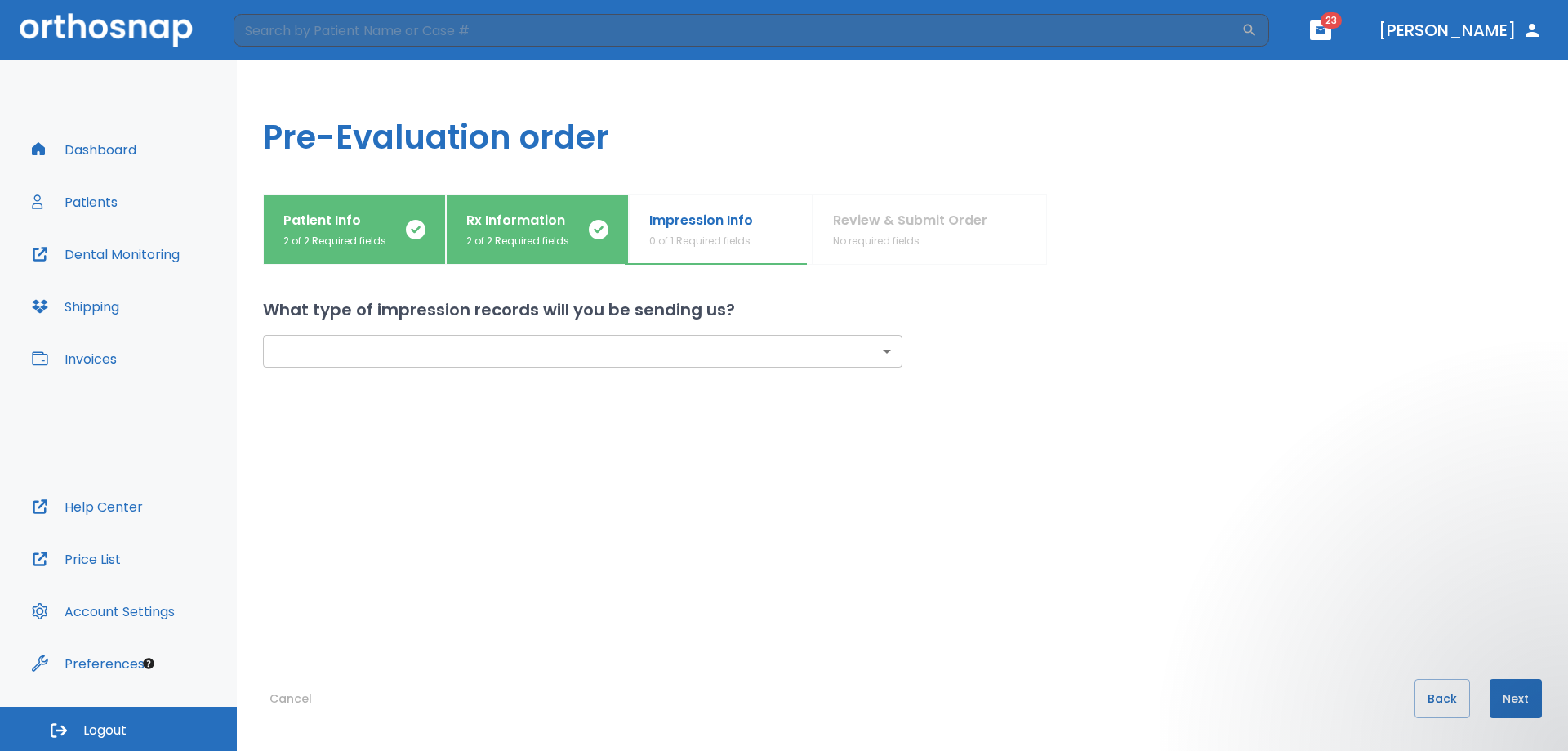
click at [886, 354] on body "​ 23 [PERSON_NAME] Dashboard Patients Dental Monitoring Shipping Invoices Help …" at bounding box center [784, 376] width 1568 height 751
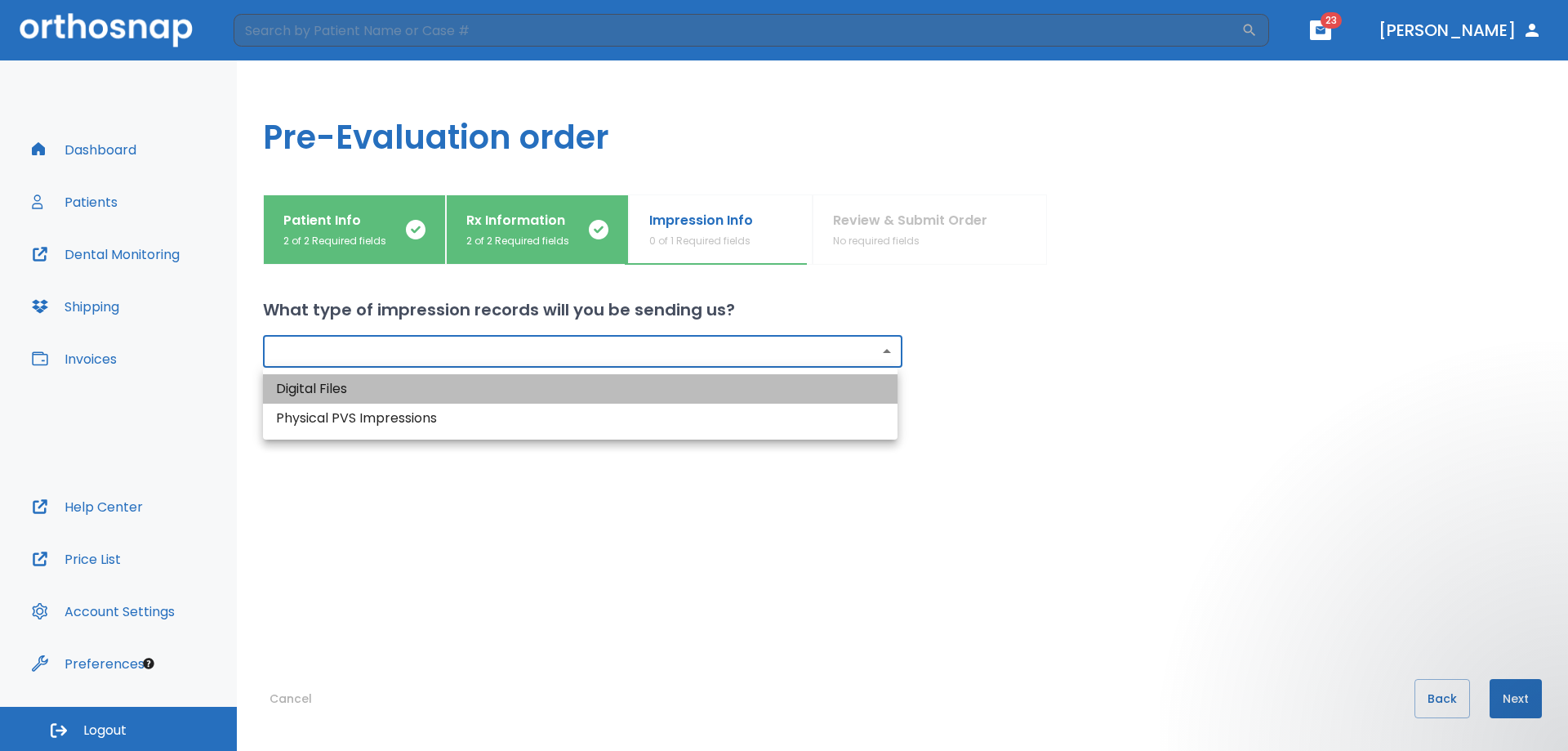
click at [725, 381] on li "Digital Files" at bounding box center [580, 388] width 635 height 30
type input "digital"
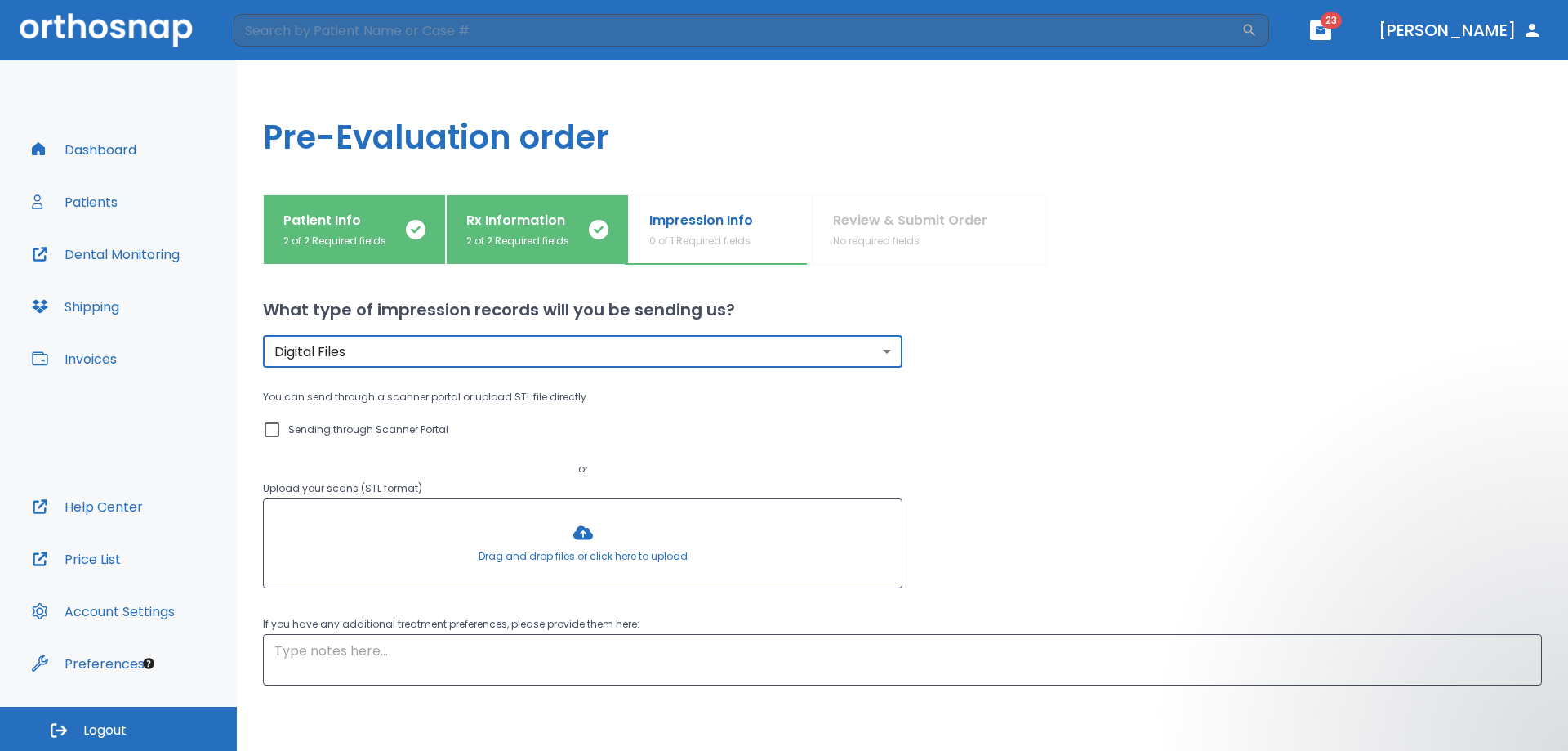
click at [580, 536] on div at bounding box center [582, 543] width 638 height 88
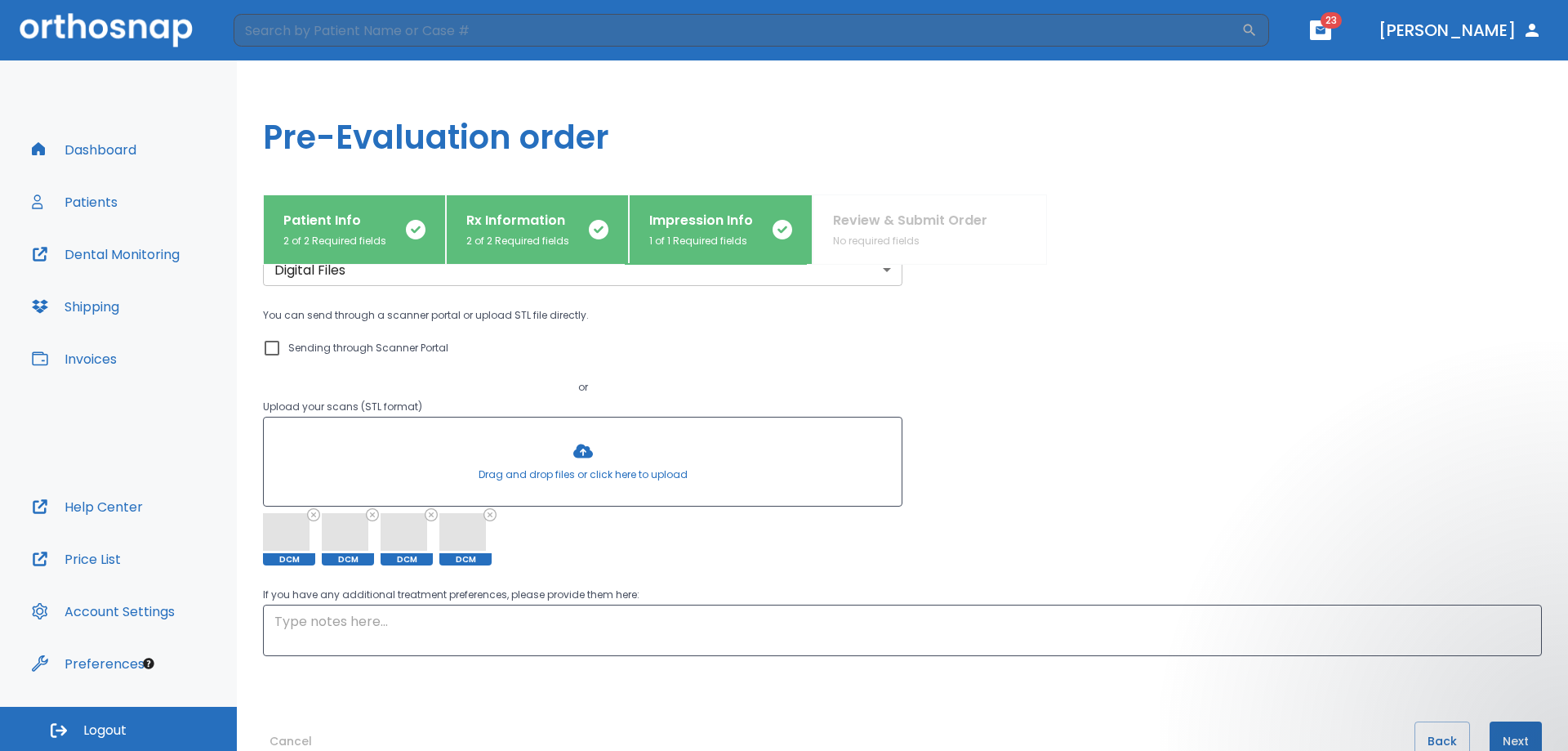
scroll to position [124, 0]
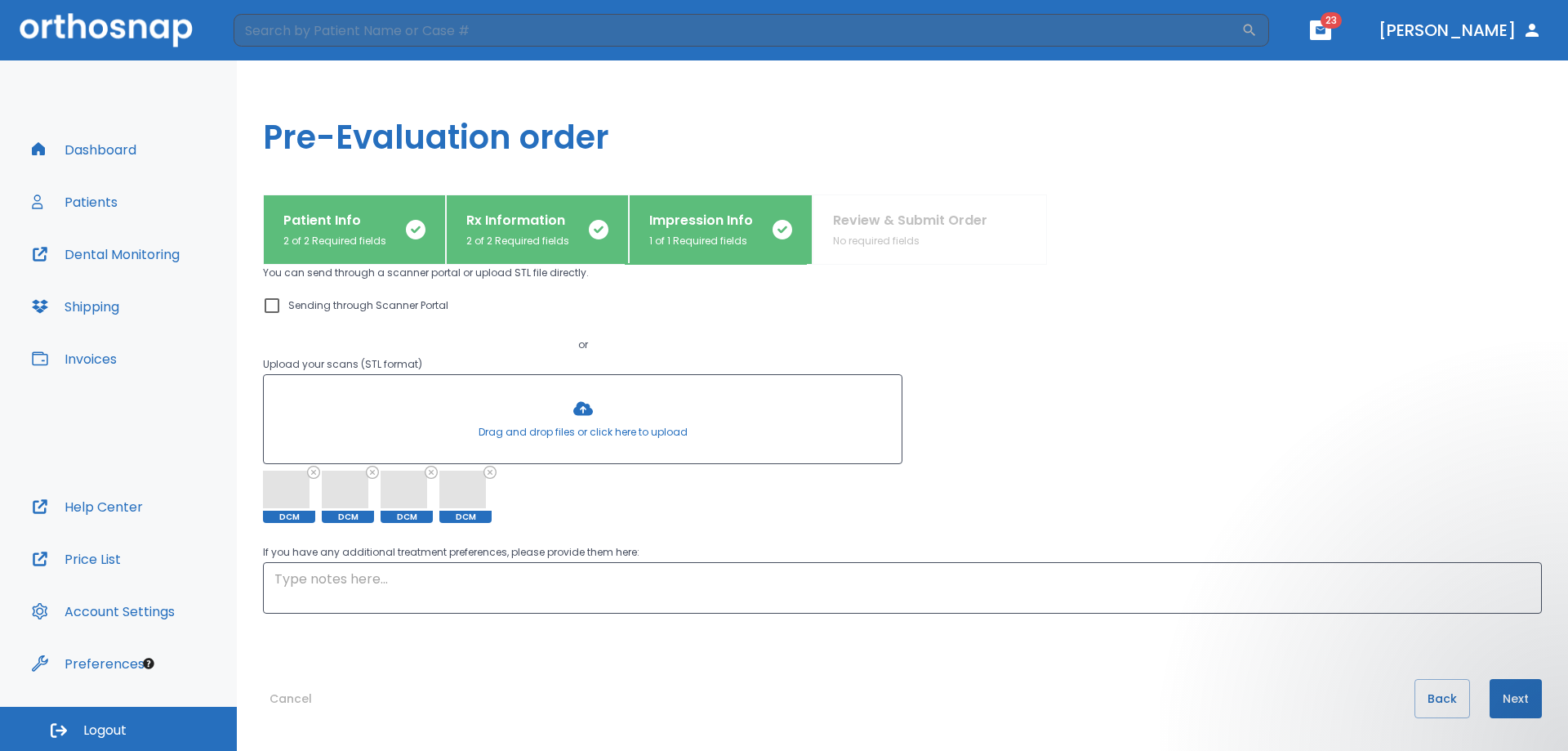
click at [270, 313] on input "Sending through Scanner Portal" at bounding box center [271, 305] width 19 height 19
checkbox input "true"
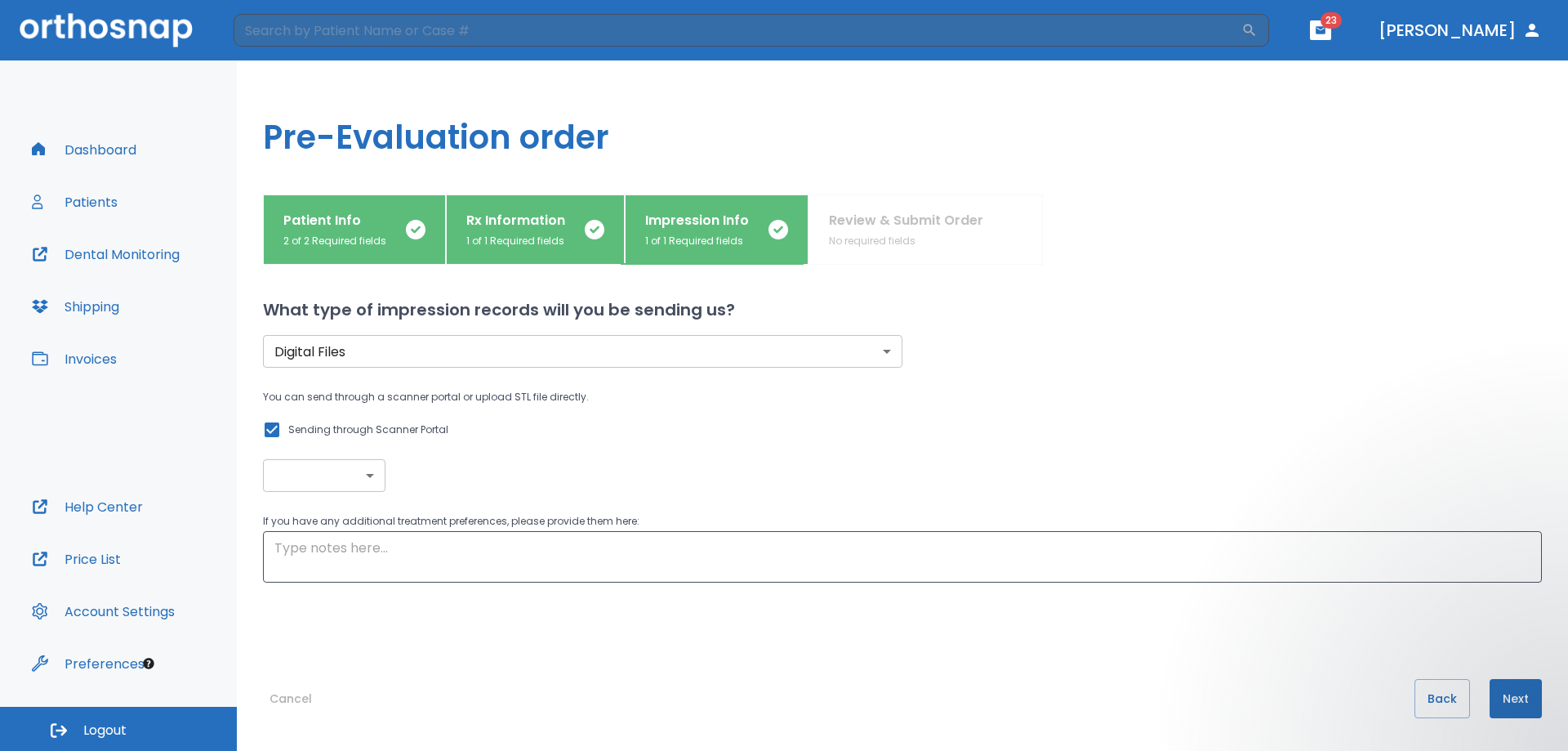
scroll to position [0, 0]
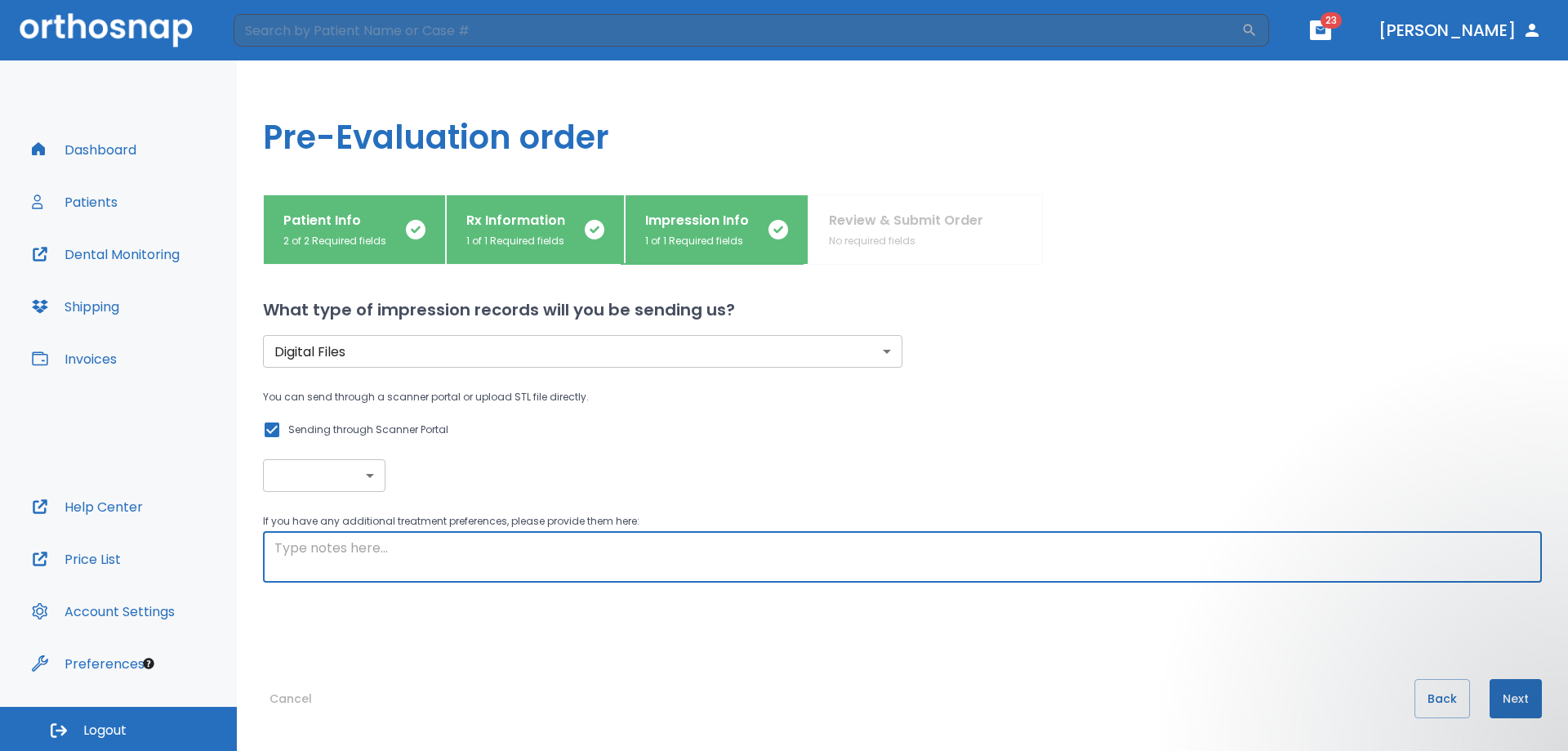
click at [648, 551] on textarea at bounding box center [903, 557] width 1256 height 37
type textarea "please advise if ortho is possibel for this patient"
click at [1504, 695] on button "Next" at bounding box center [1516, 698] width 53 height 39
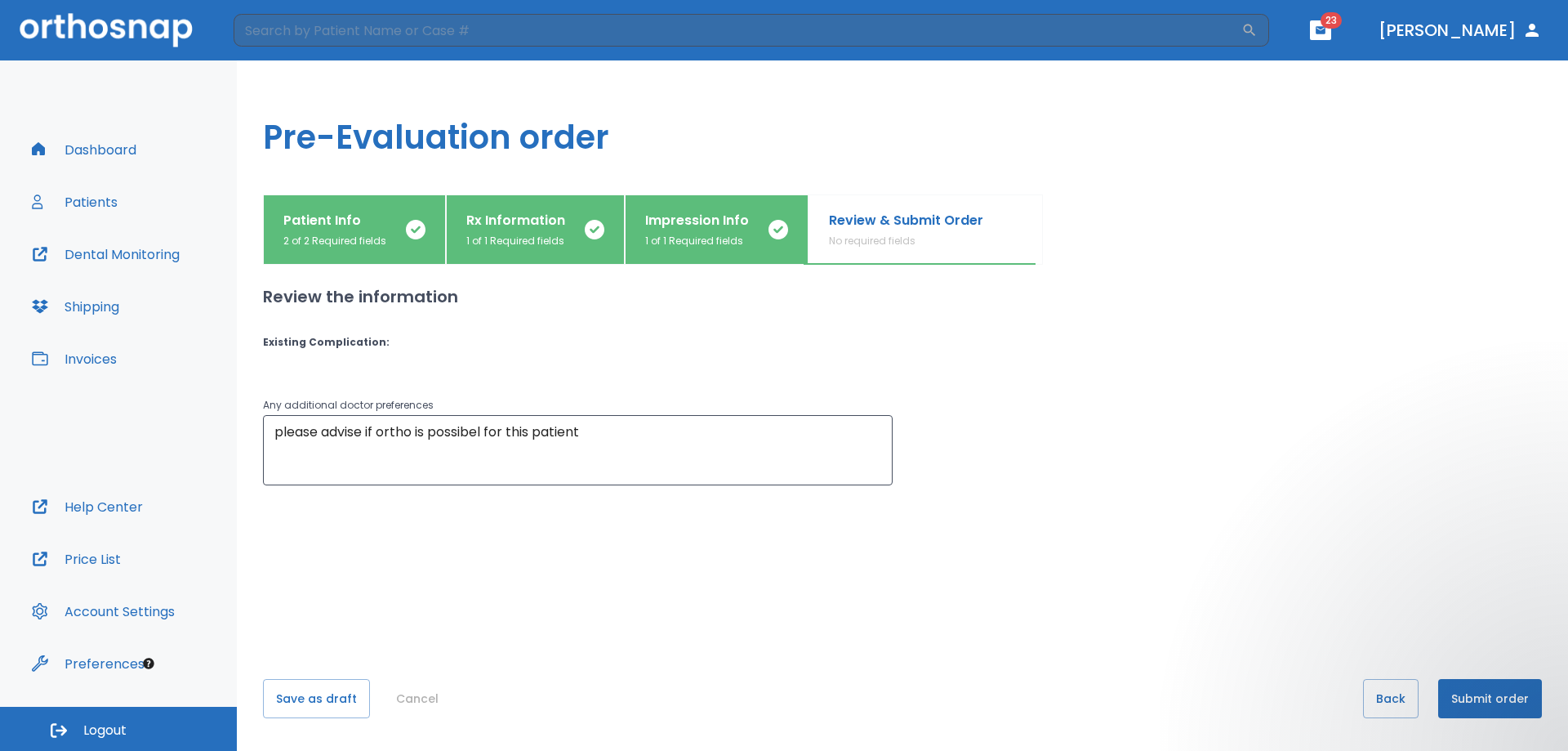
click at [1481, 700] on button "Submit order" at bounding box center [1490, 698] width 103 height 39
